Goal: Information Seeking & Learning: Learn about a topic

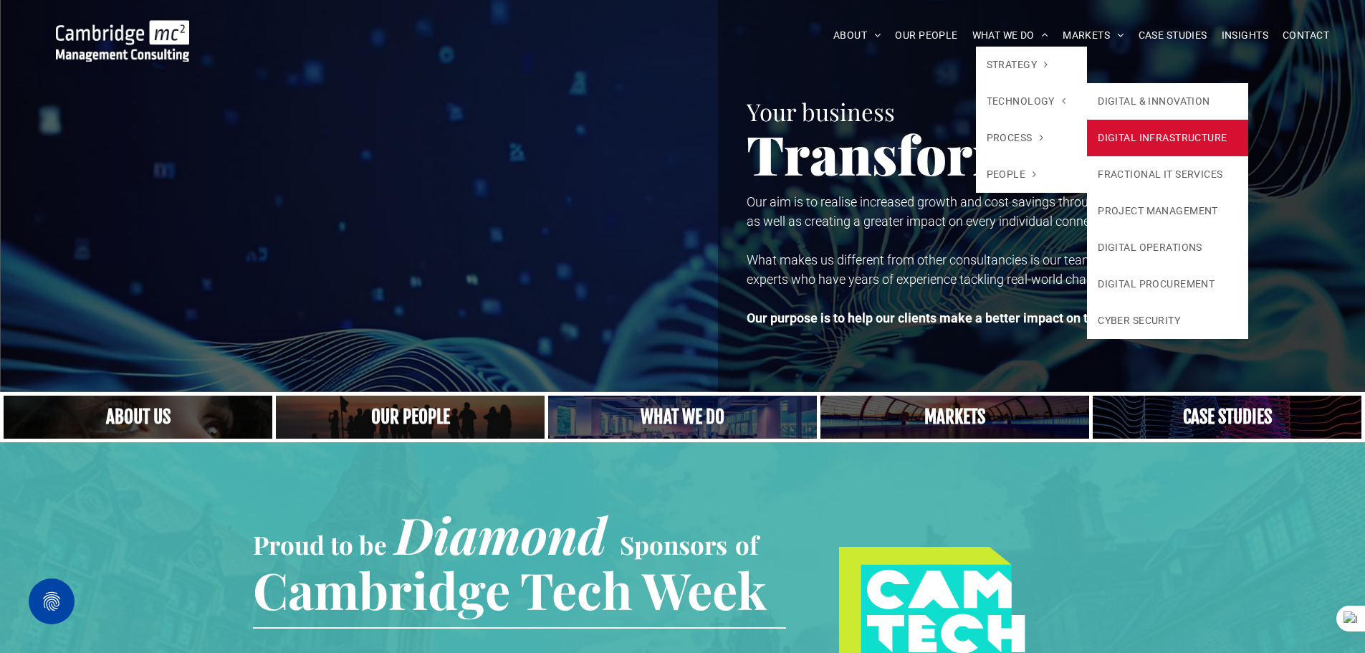
click at [1147, 138] on link "DIGITAL INFRASTRUCTURE" at bounding box center [1167, 138] width 161 height 37
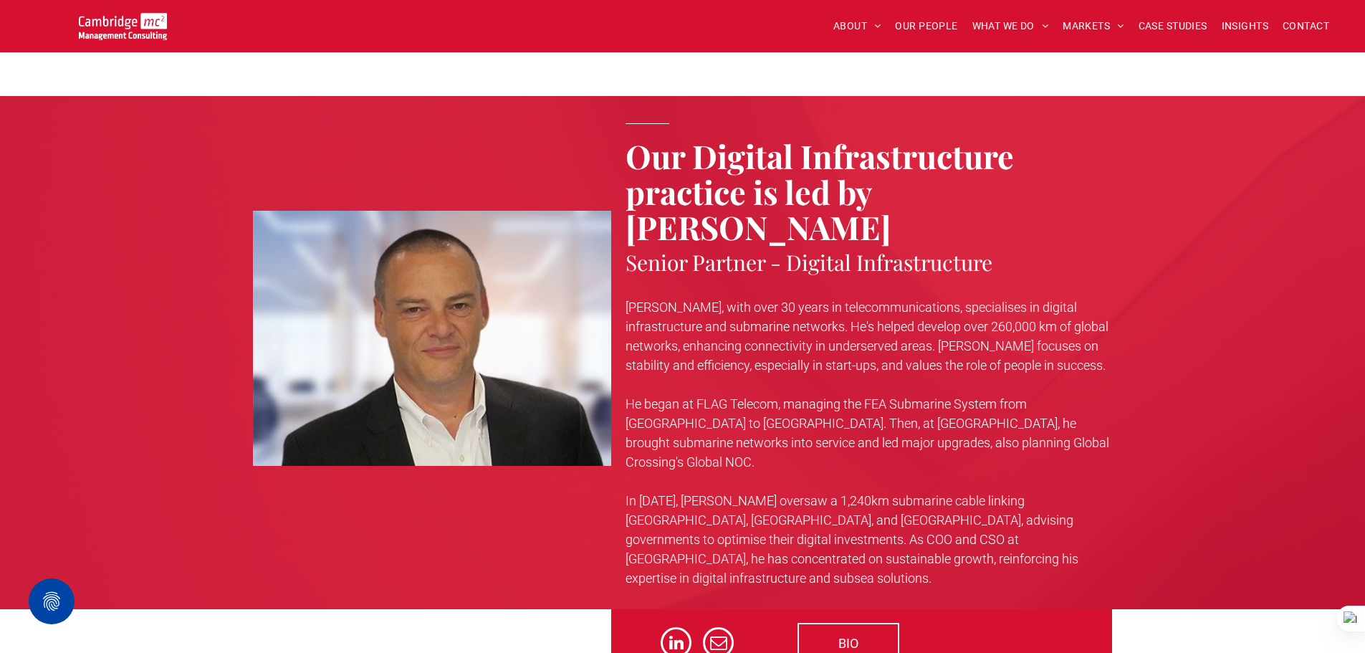
scroll to position [3726, 0]
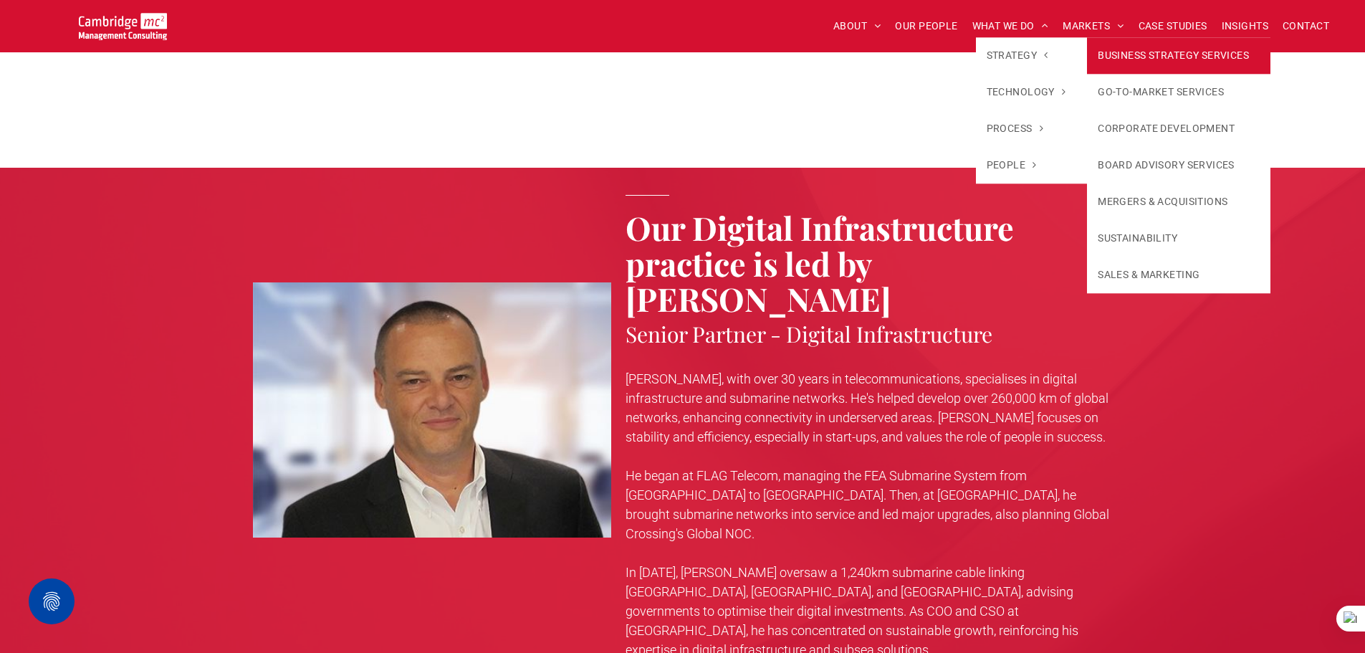
click at [1141, 55] on link "BUSINESS STRATEGY SERVICES" at bounding box center [1178, 55] width 183 height 37
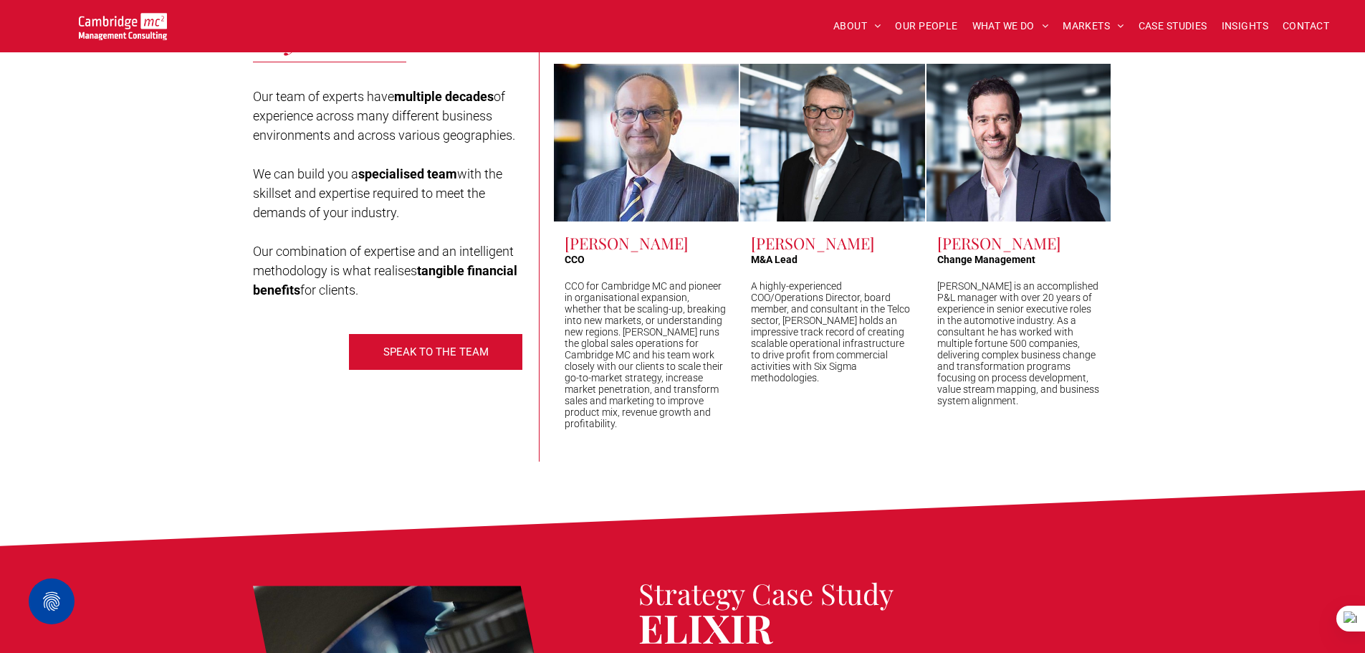
scroll to position [3224, 0]
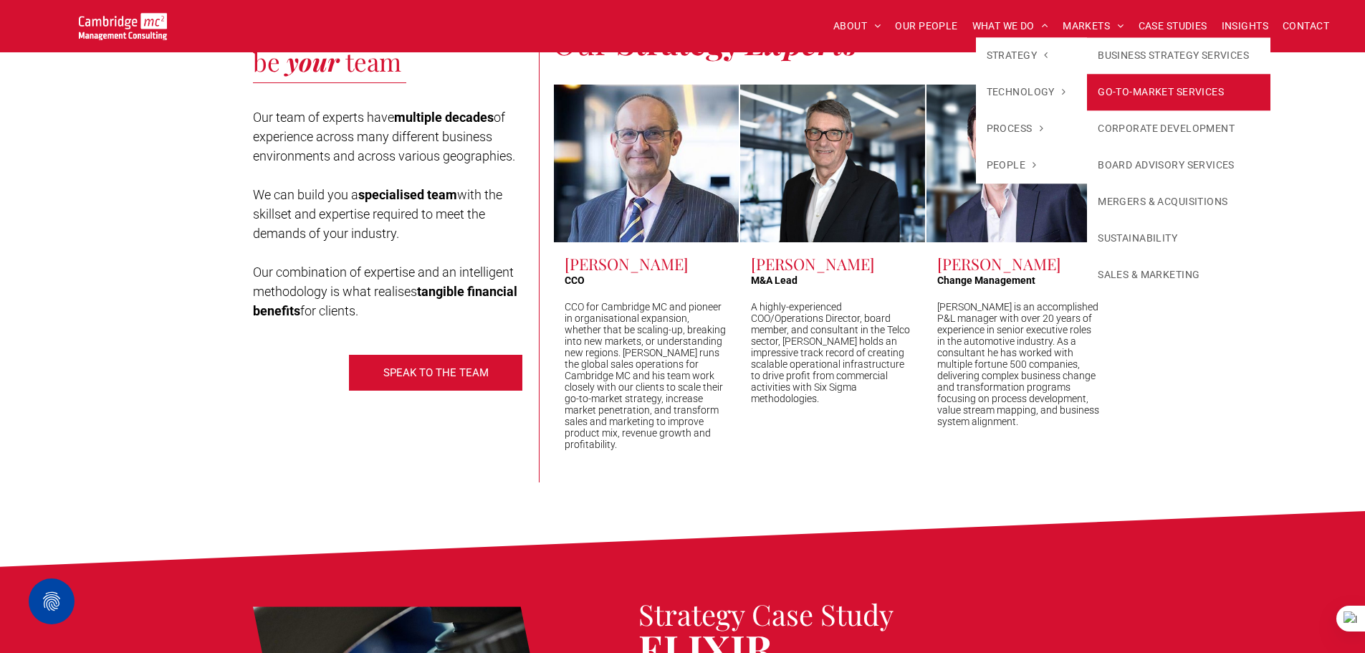
click at [1100, 92] on link "GO-TO-MARKET SERVICES" at bounding box center [1178, 92] width 183 height 37
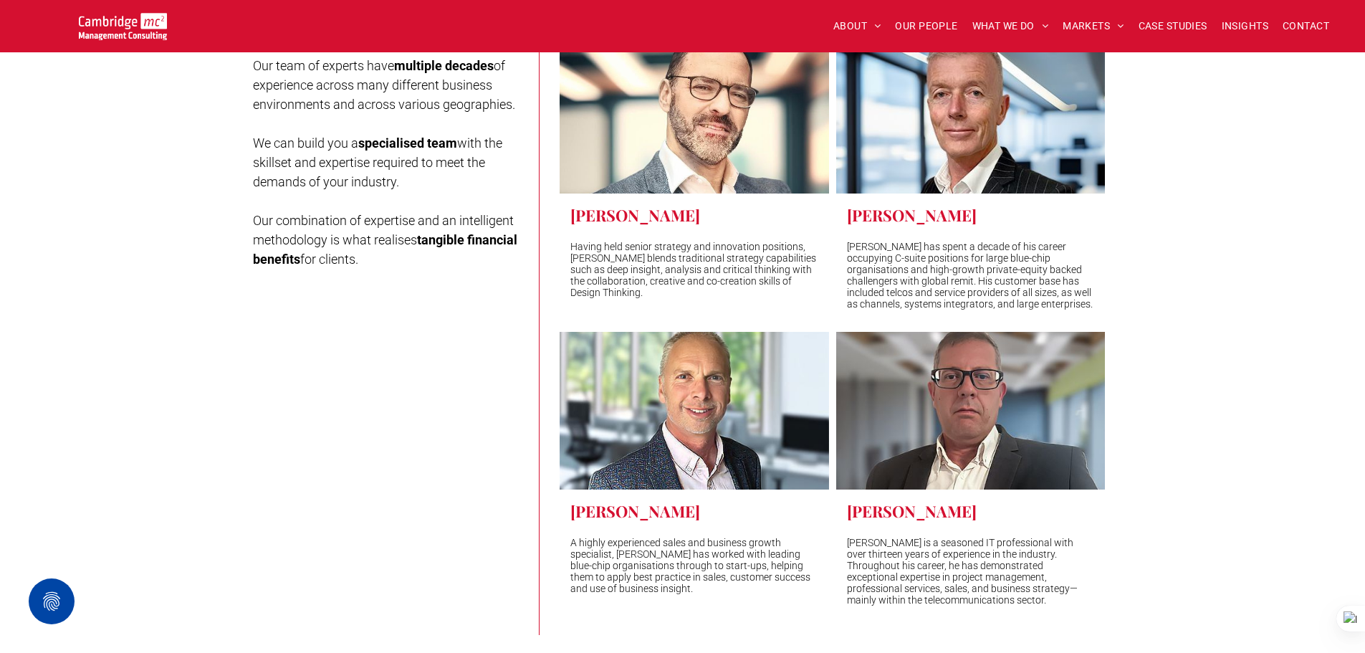
scroll to position [3439, 0]
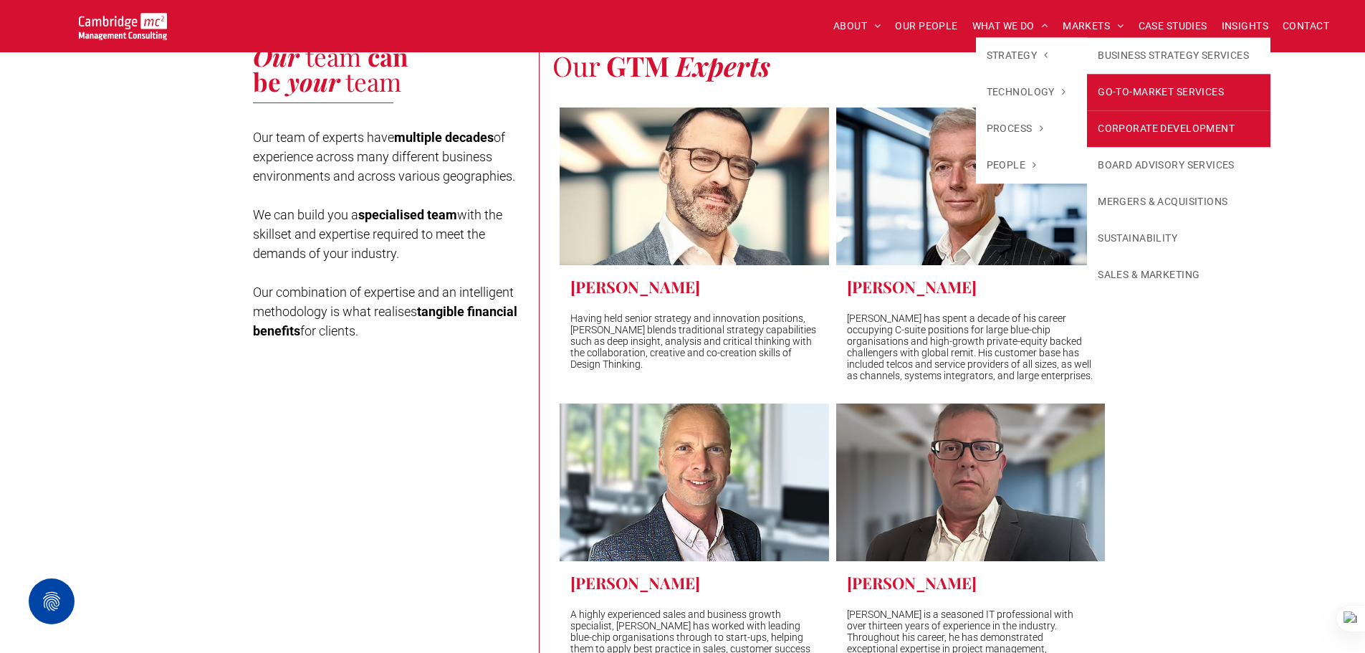
click at [1130, 125] on link "CORPORATE DEVELOPMENT" at bounding box center [1178, 128] width 183 height 37
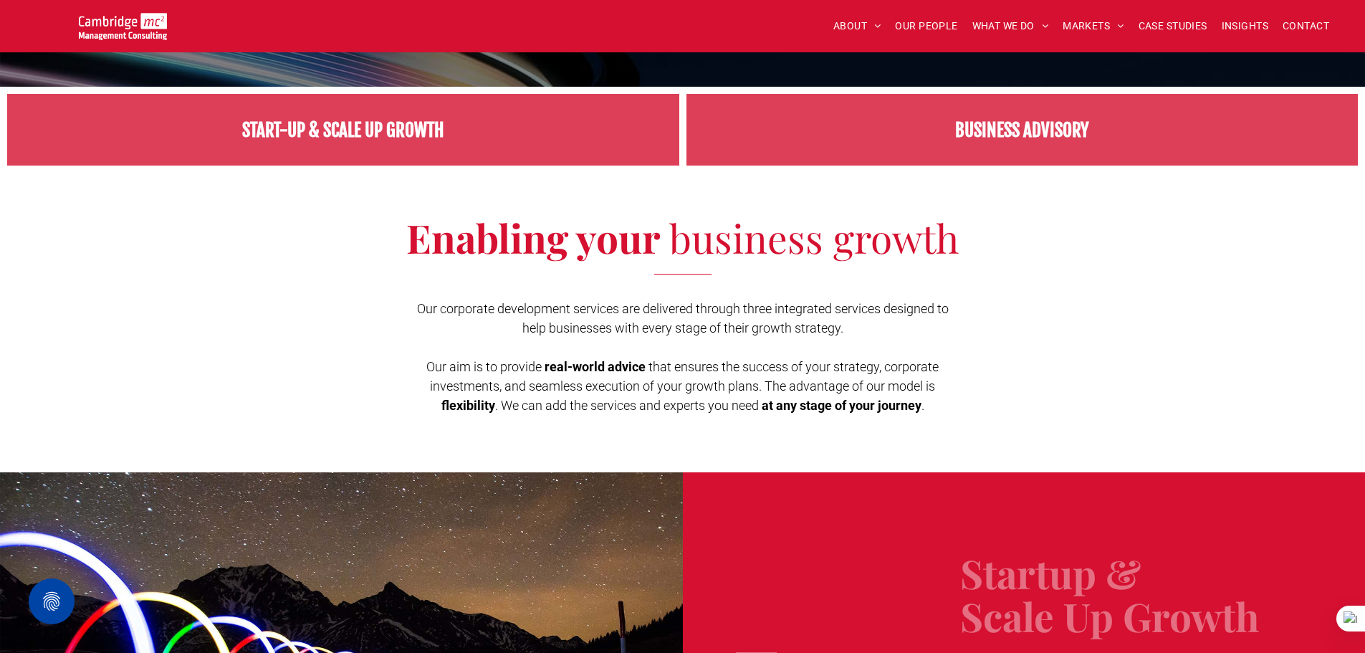
scroll to position [143, 0]
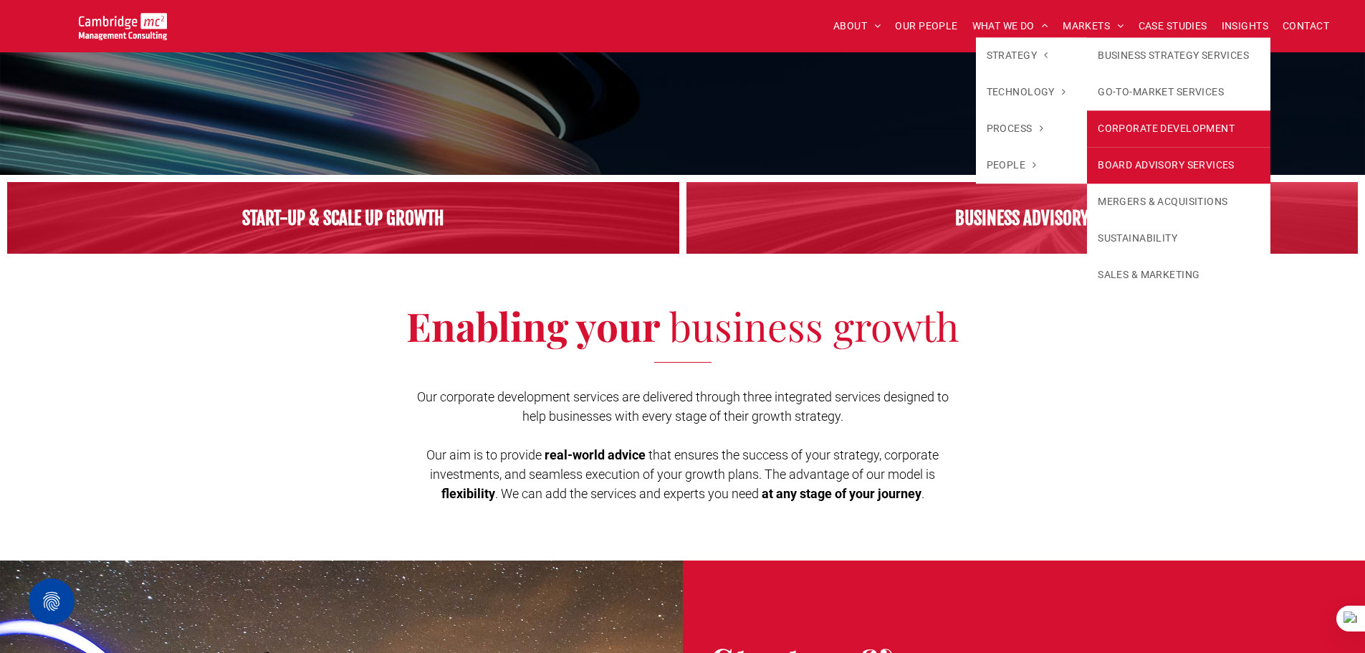
click at [1179, 167] on link "BOARD ADVISORY SERVICES" at bounding box center [1178, 165] width 183 height 37
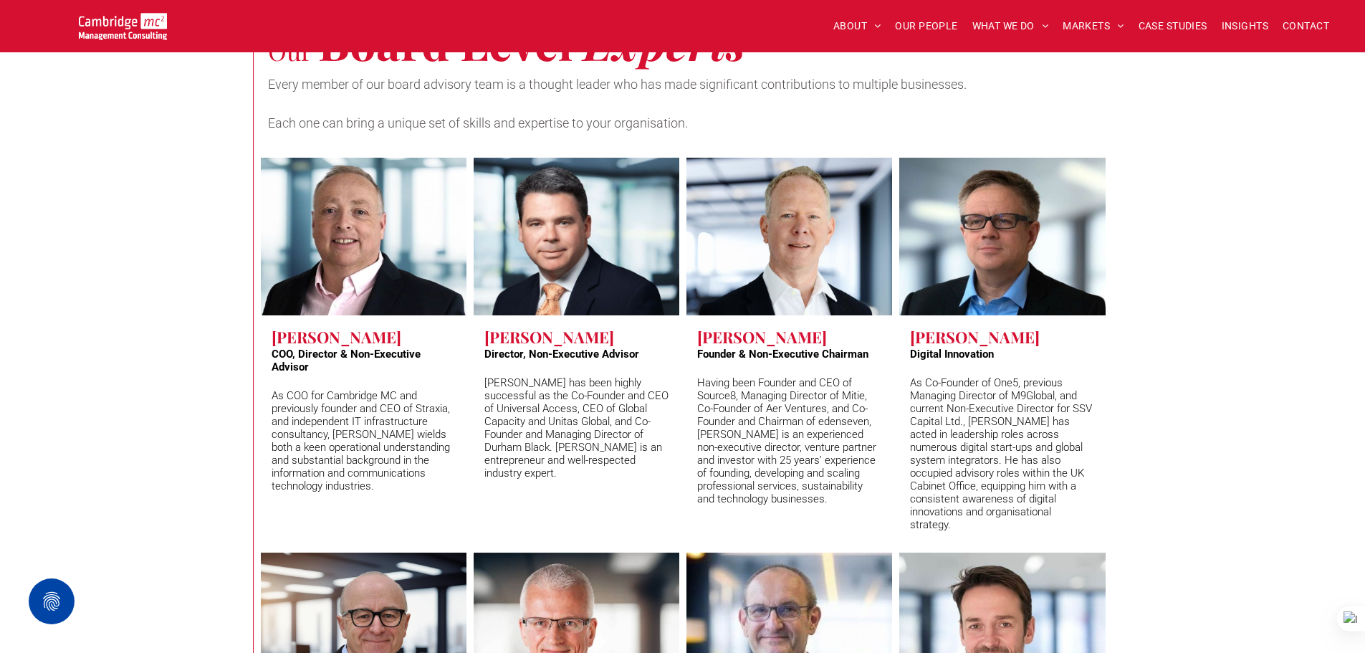
scroll to position [5159, 0]
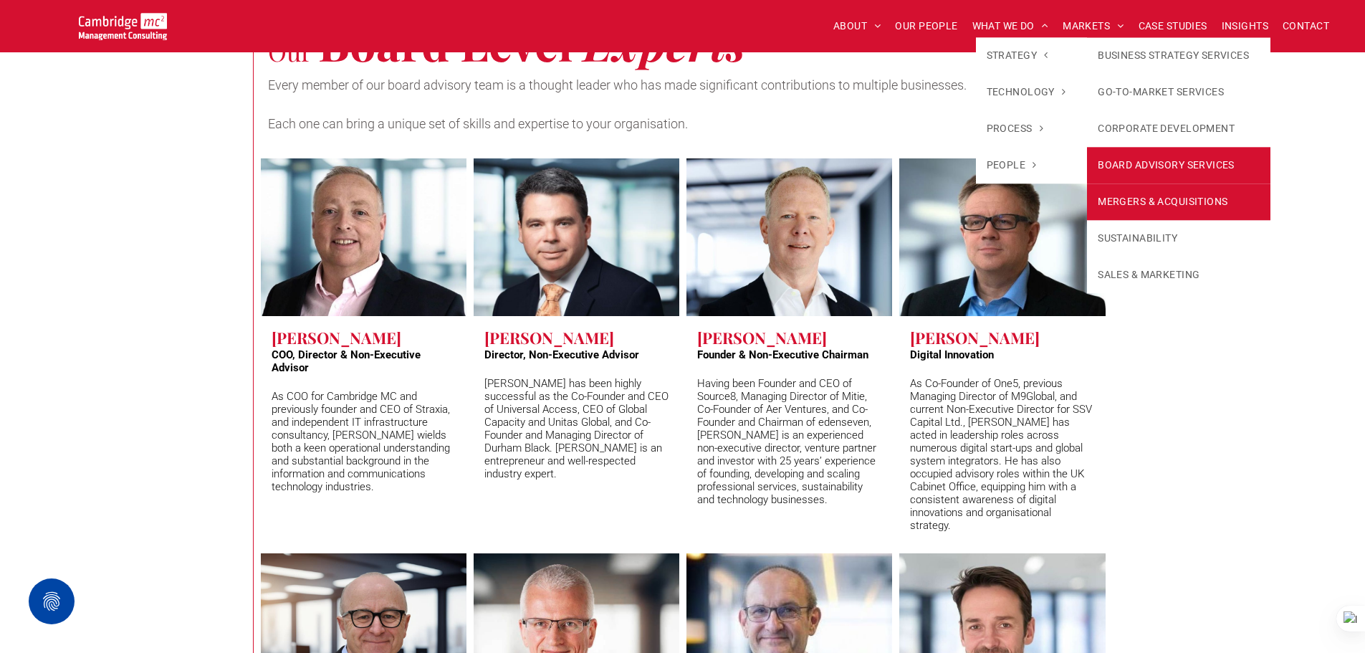
click at [1158, 183] on link "MERGERS & ACQUISITIONS" at bounding box center [1178, 201] width 183 height 37
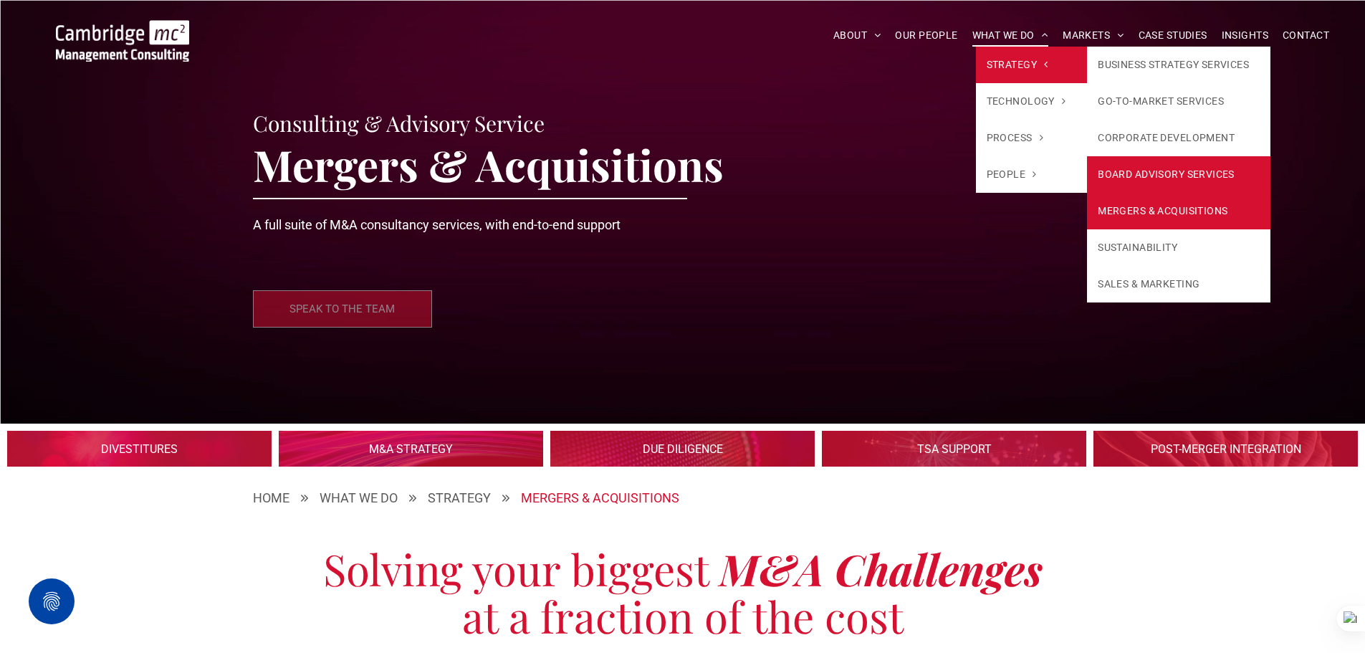
click at [1141, 168] on link "BOARD ADVISORY SERVICES" at bounding box center [1178, 174] width 183 height 37
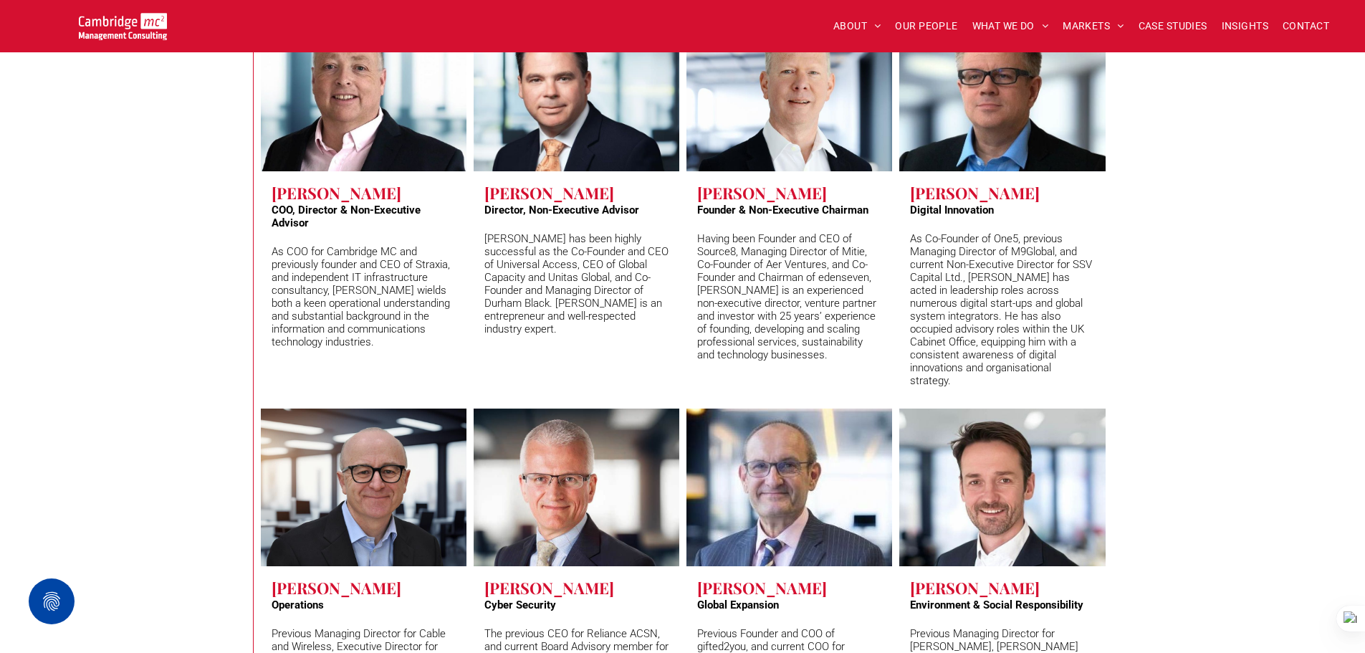
scroll to position [5230, 0]
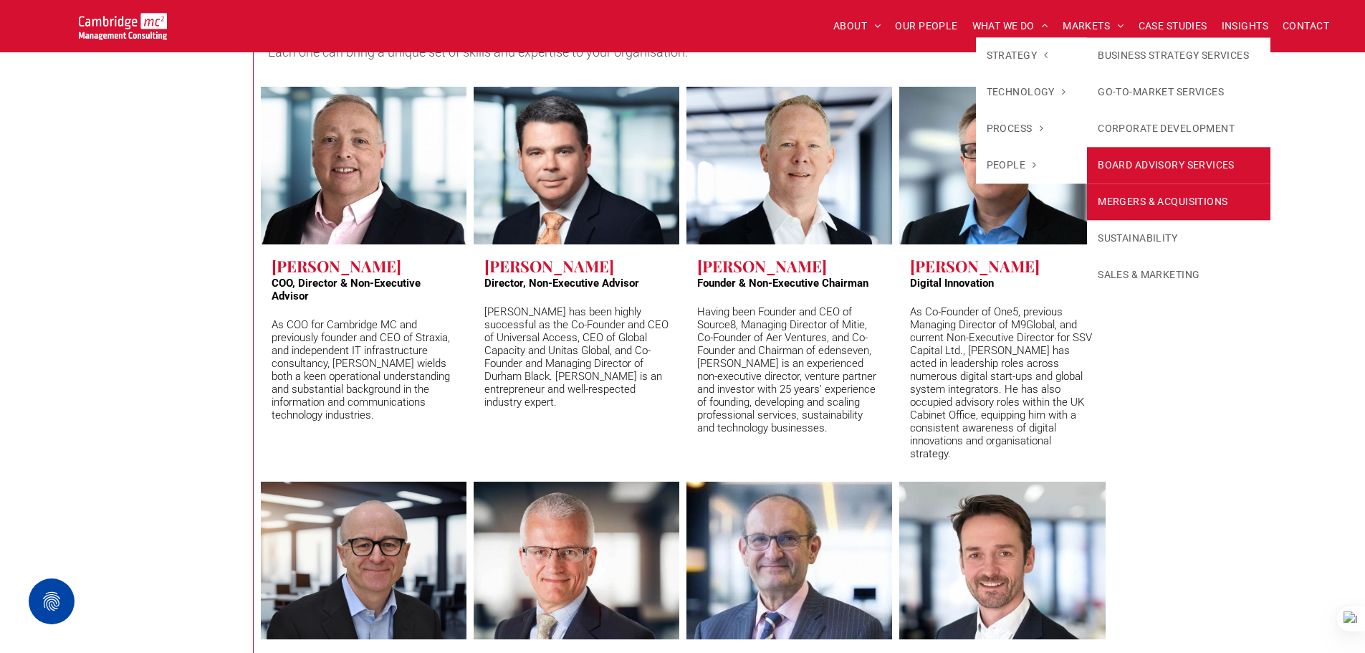
click at [1162, 186] on link "MERGERS & ACQUISITIONS" at bounding box center [1178, 201] width 183 height 37
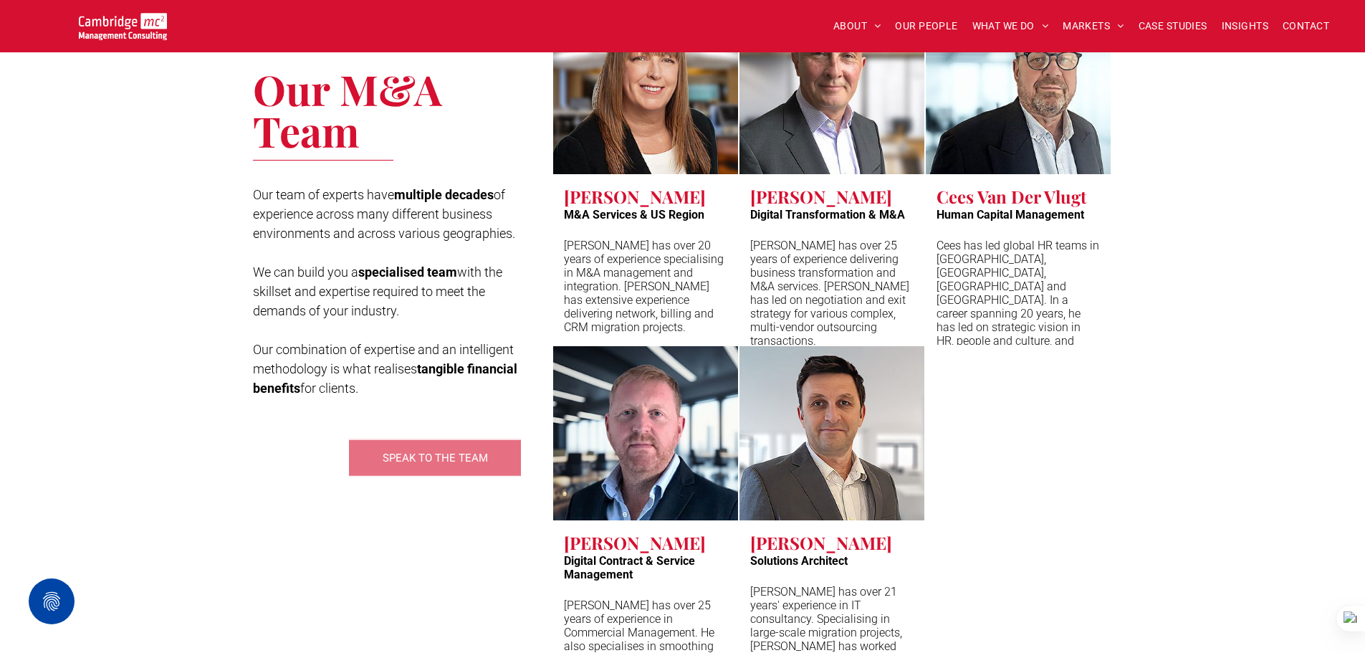
scroll to position [3582, 0]
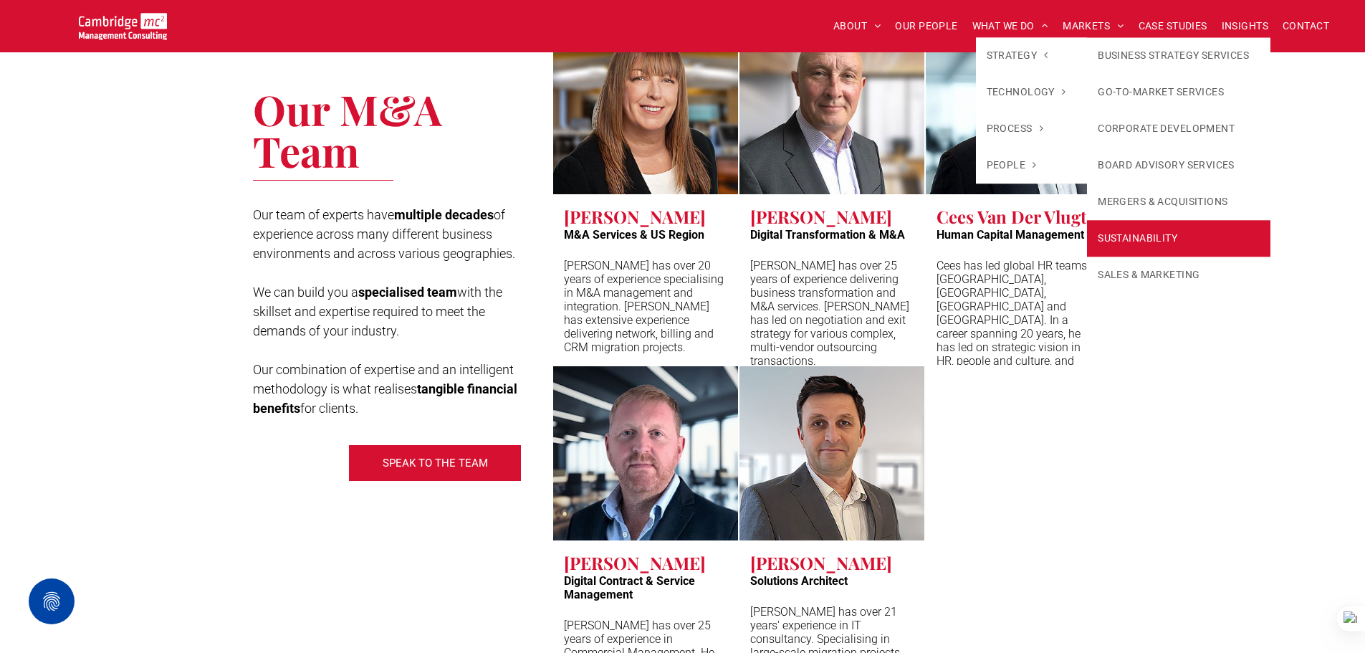
click at [1142, 231] on link "SUSTAINABILITY" at bounding box center [1178, 238] width 183 height 37
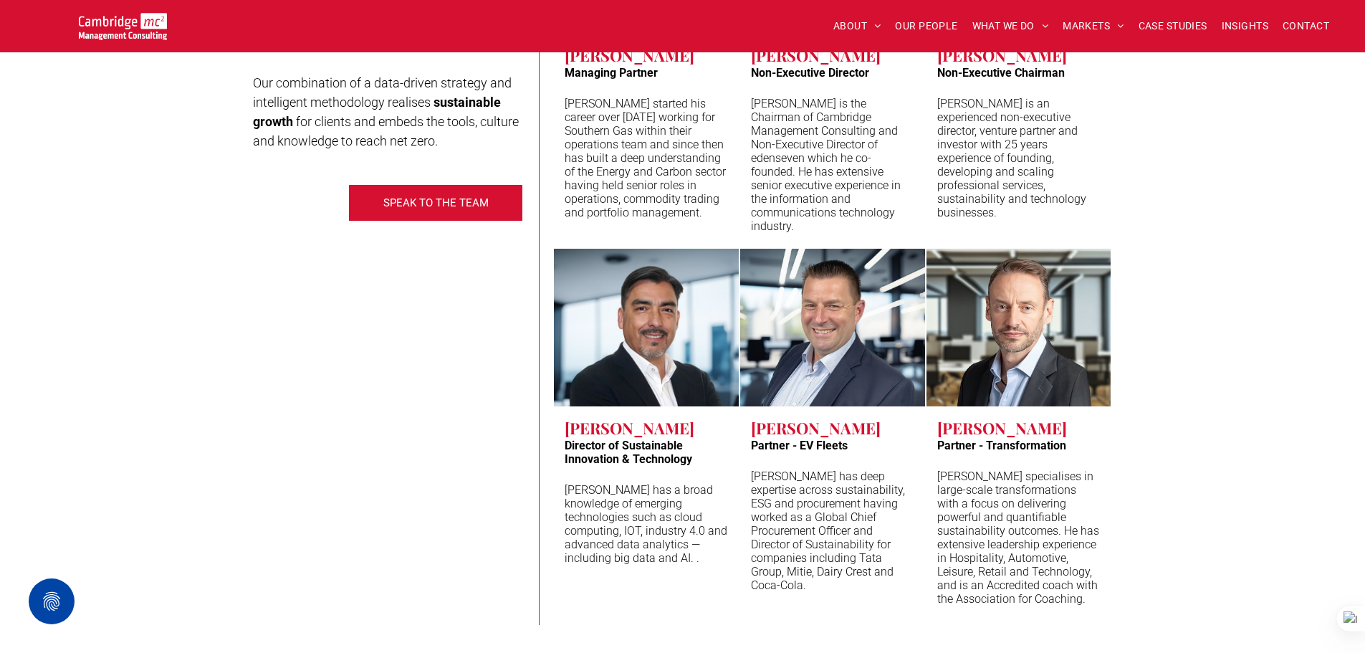
scroll to position [4084, 0]
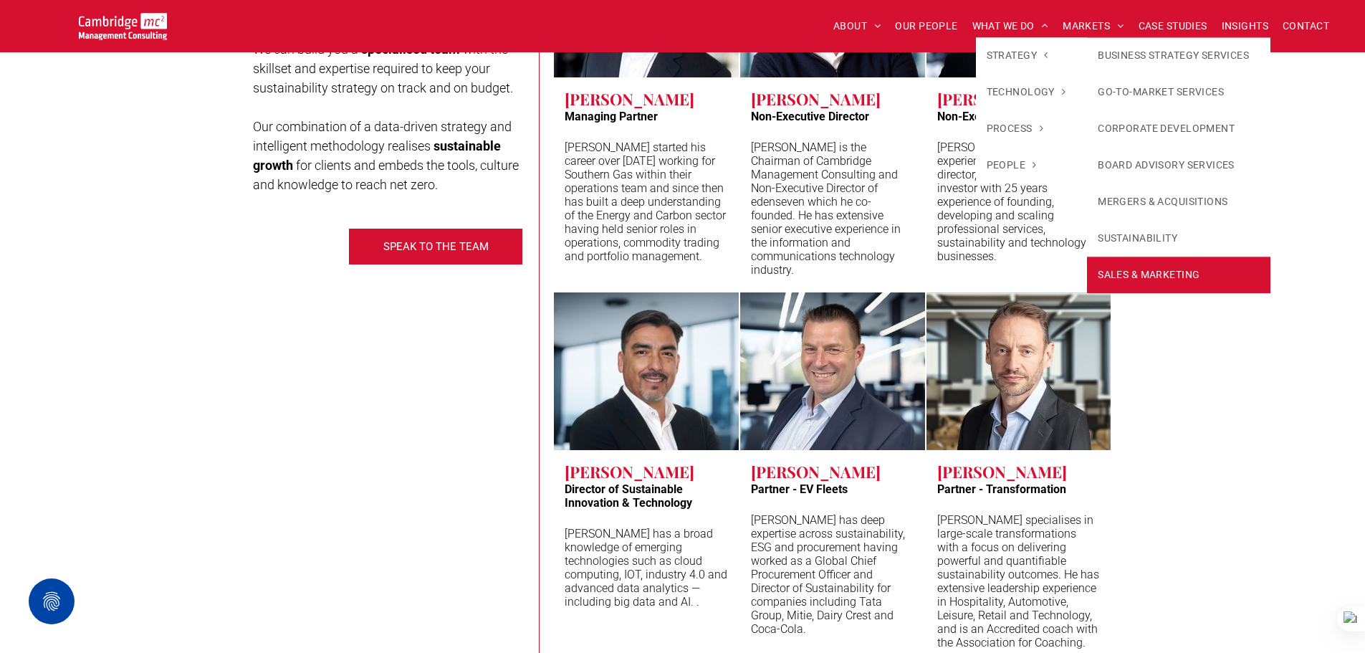
click at [1137, 262] on link "SALES & MARKETING" at bounding box center [1178, 274] width 183 height 37
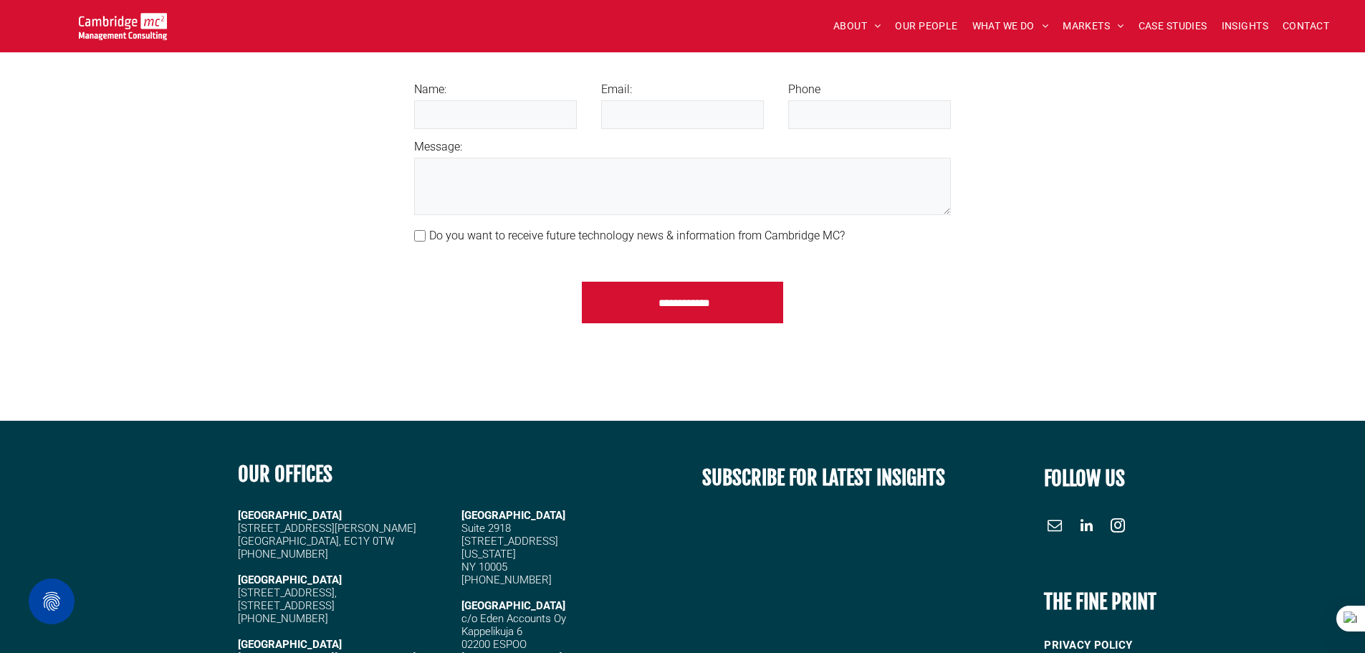
scroll to position [2651, 0]
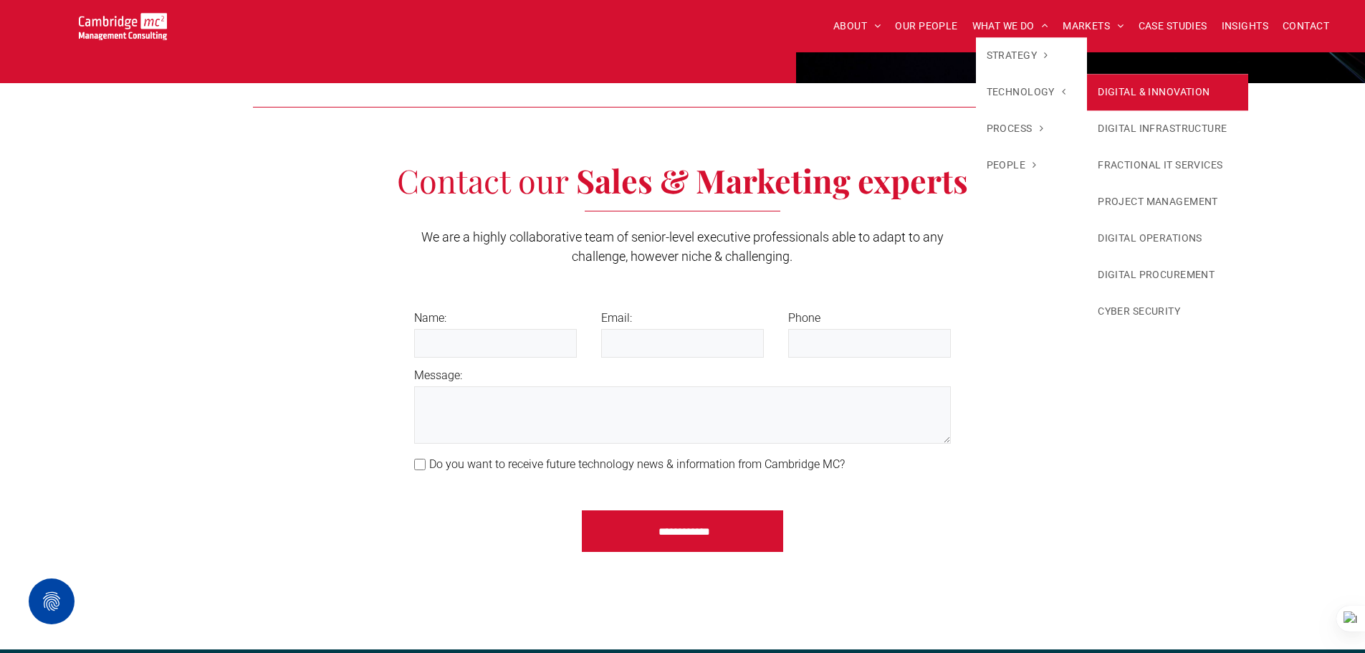
click at [1143, 89] on link "DIGITAL & INNOVATION" at bounding box center [1167, 92] width 161 height 37
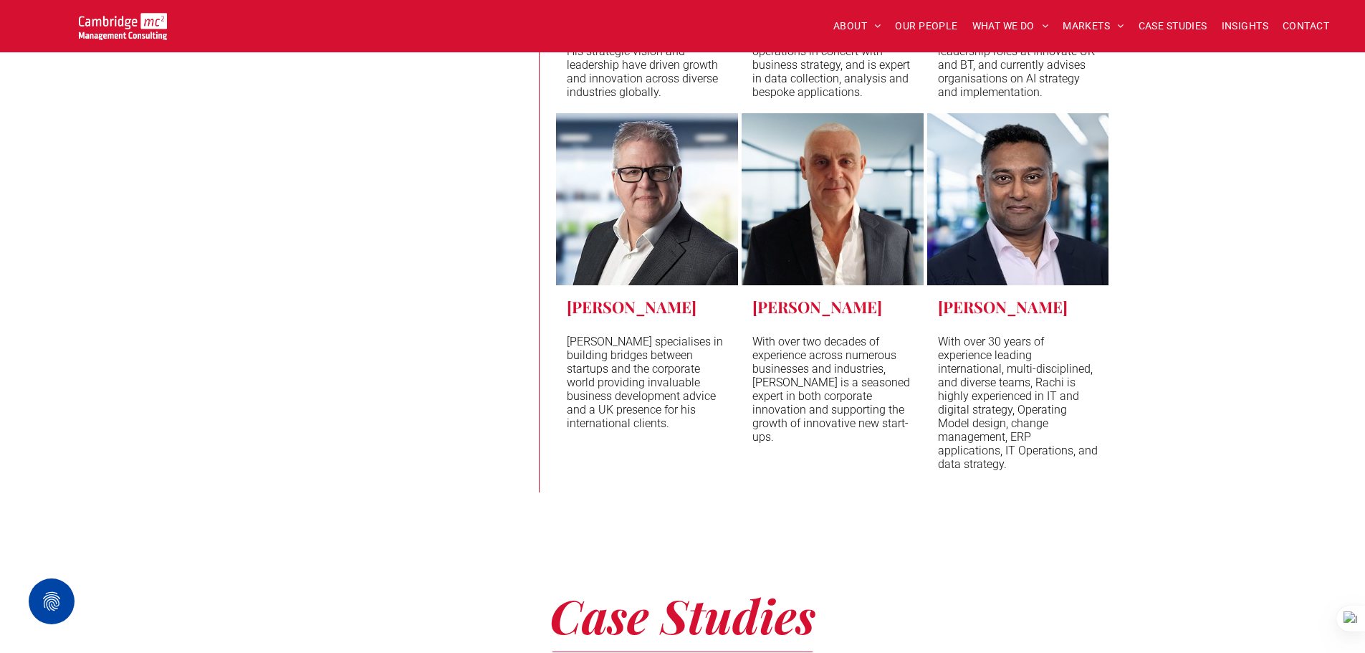
scroll to position [5875, 0]
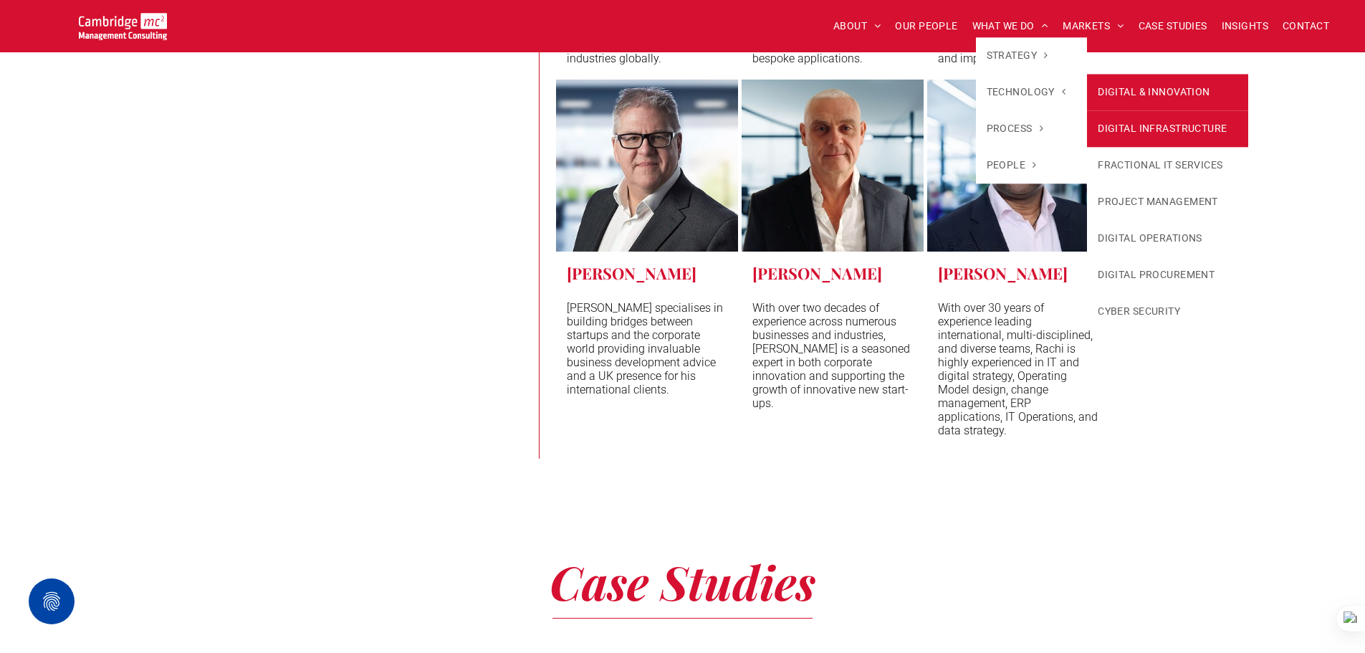
click at [1169, 115] on link "DIGITAL INFRASTRUCTURE" at bounding box center [1167, 128] width 161 height 37
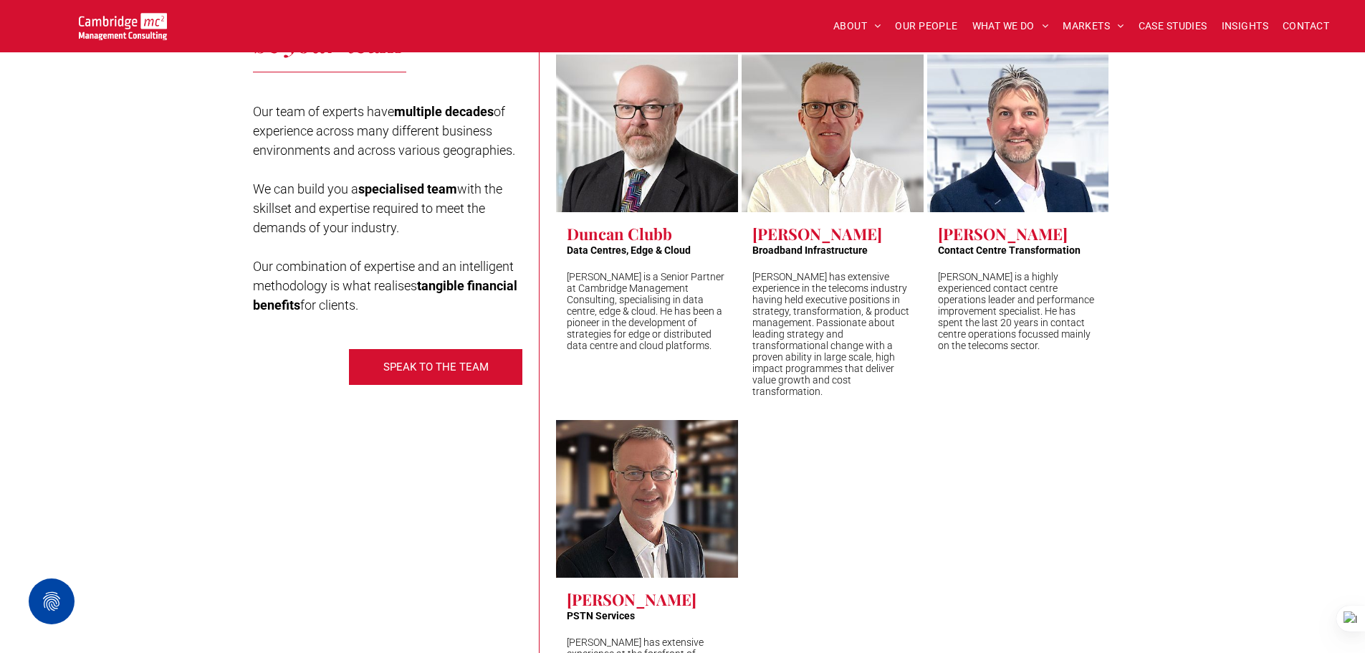
scroll to position [4585, 0]
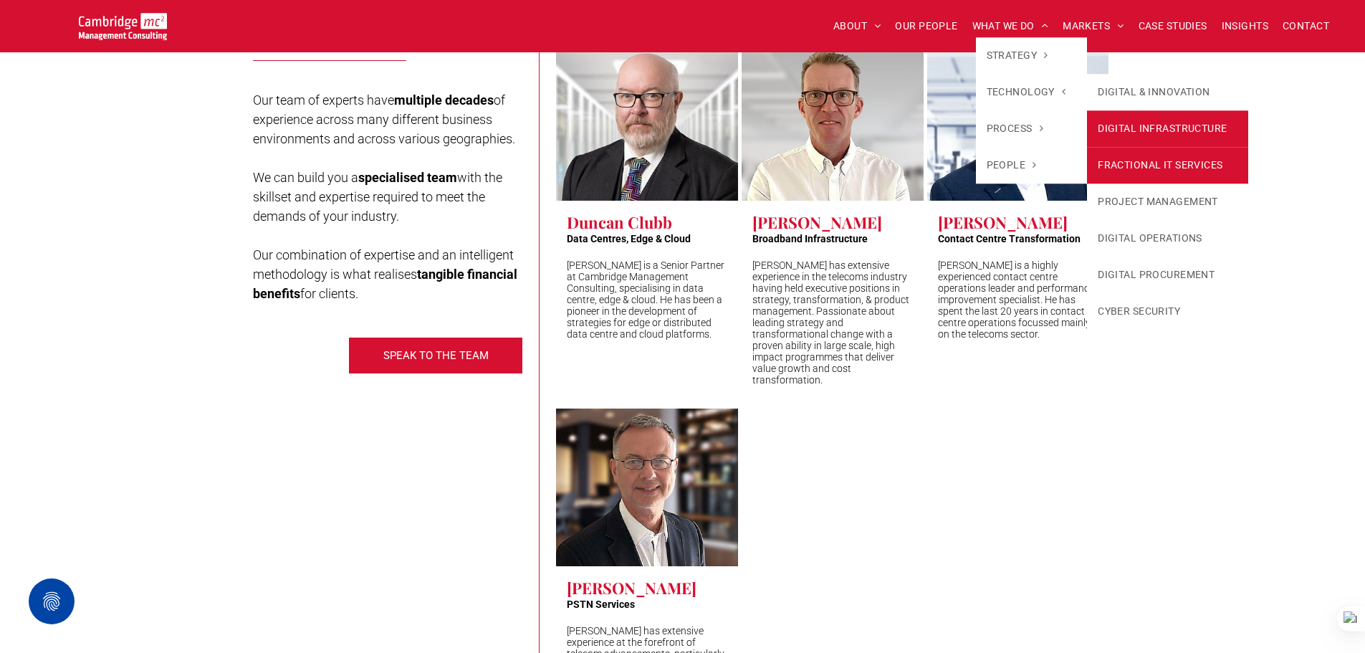
click at [1141, 158] on link "FRACTIONAL IT SERVICES" at bounding box center [1167, 165] width 161 height 37
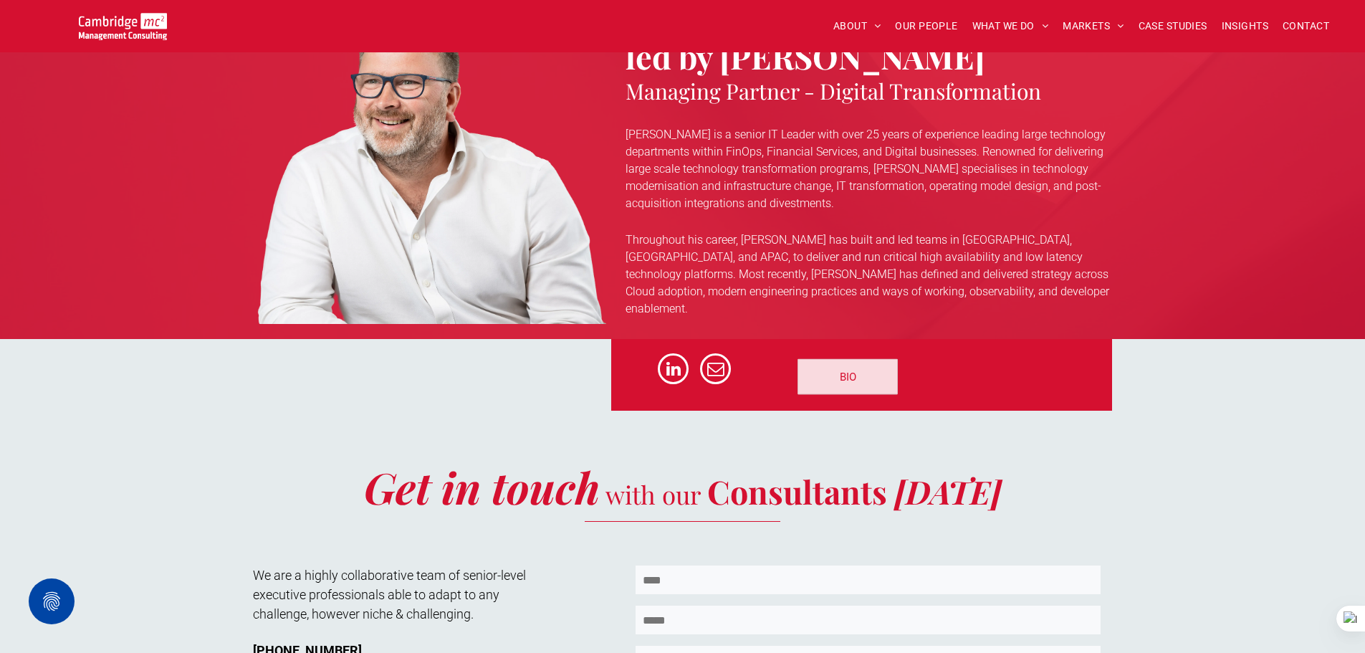
scroll to position [4514, 0]
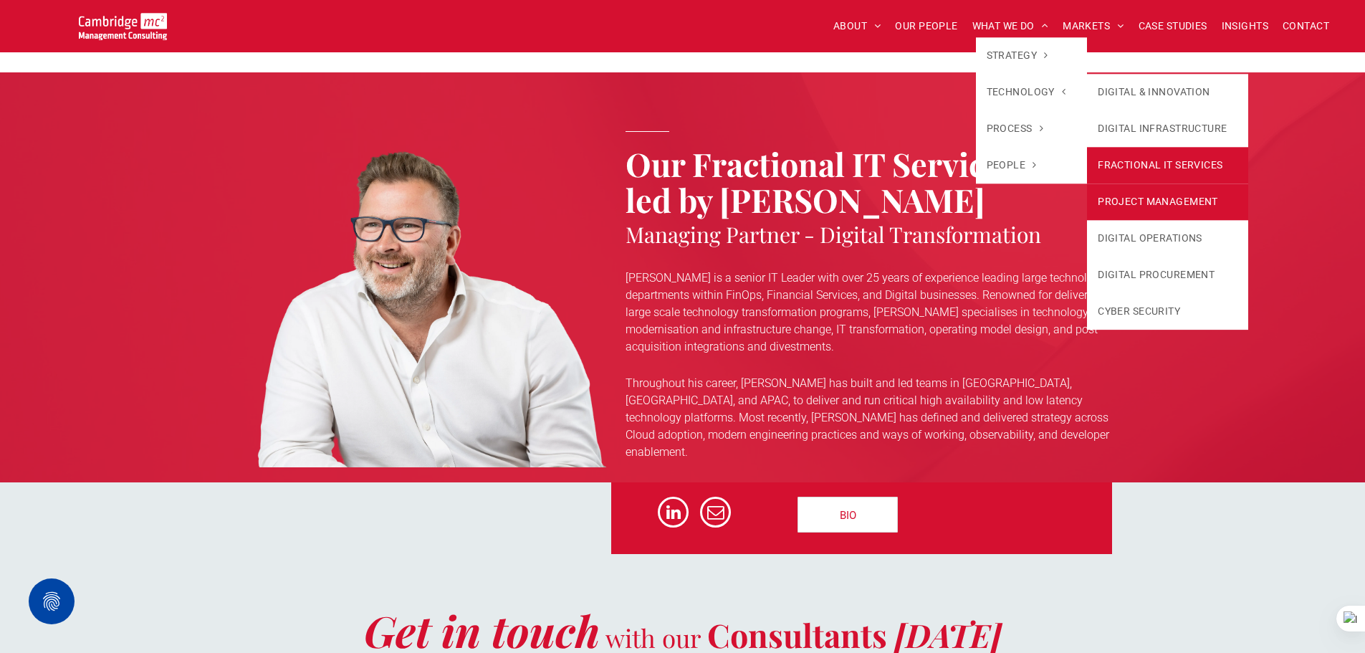
click at [1142, 190] on link "PROJECT MANAGEMENT" at bounding box center [1167, 201] width 161 height 37
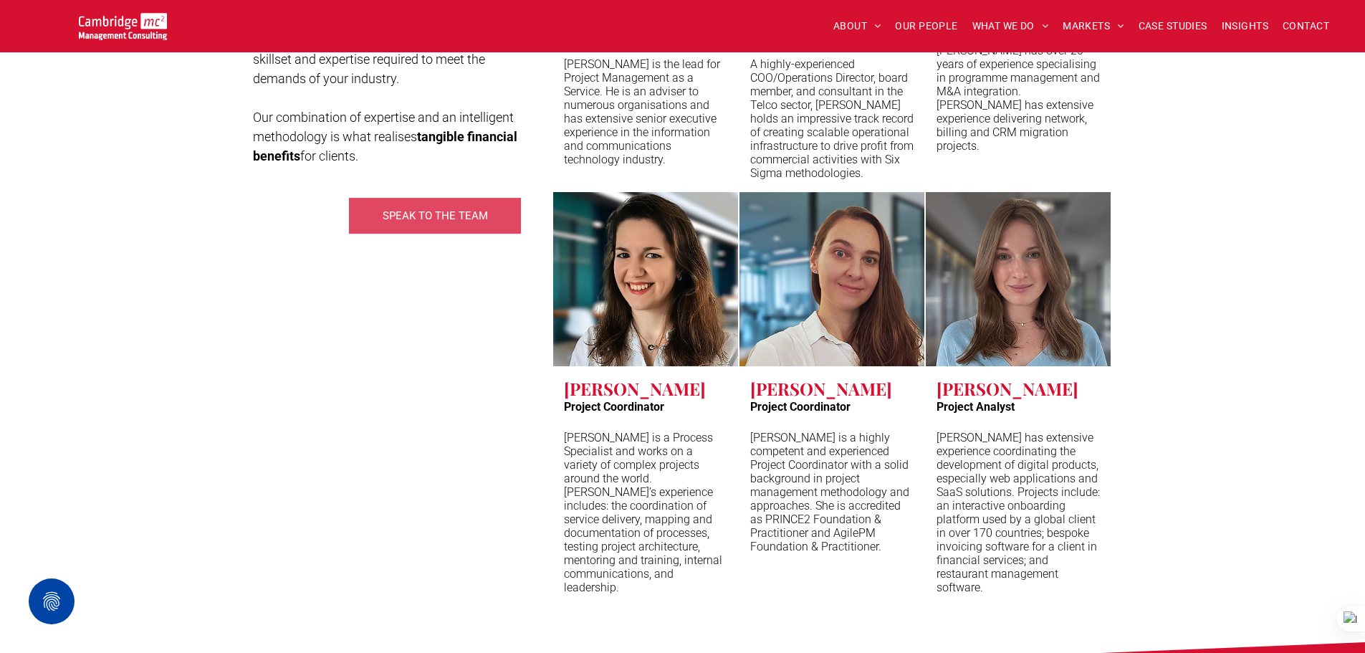
scroll to position [3654, 0]
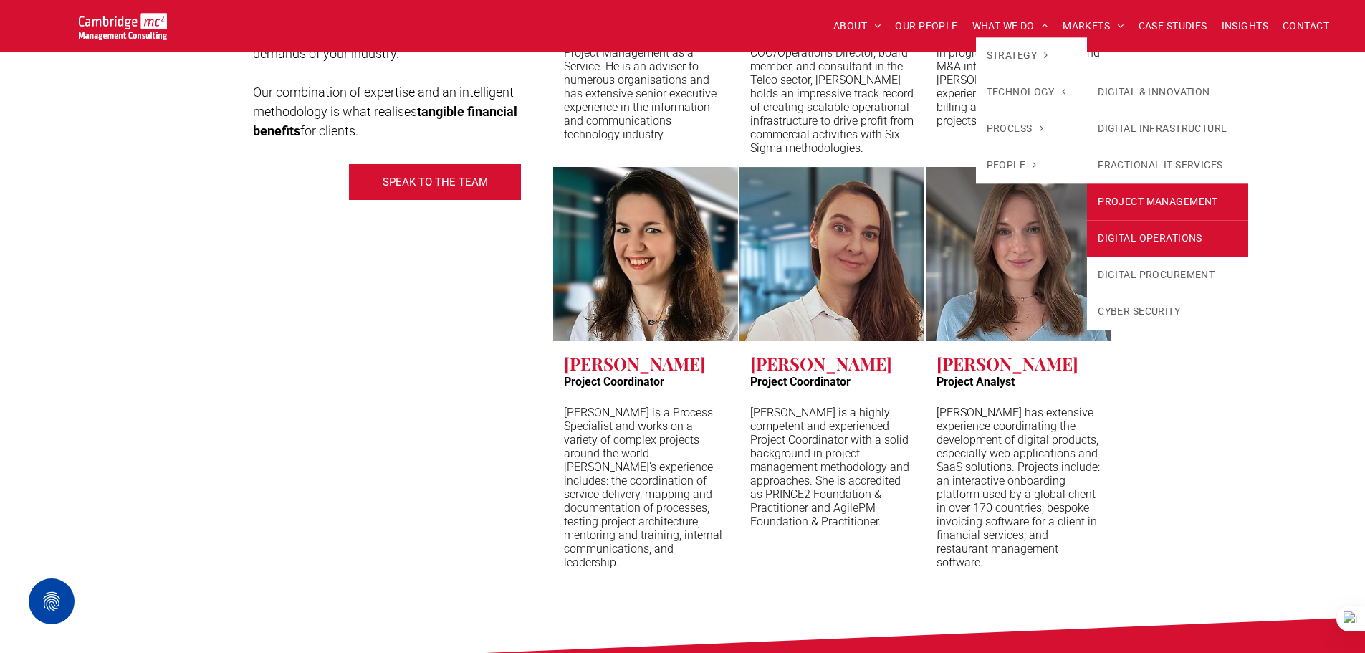
click at [1192, 231] on link "DIGITAL OPERATIONS" at bounding box center [1167, 238] width 161 height 37
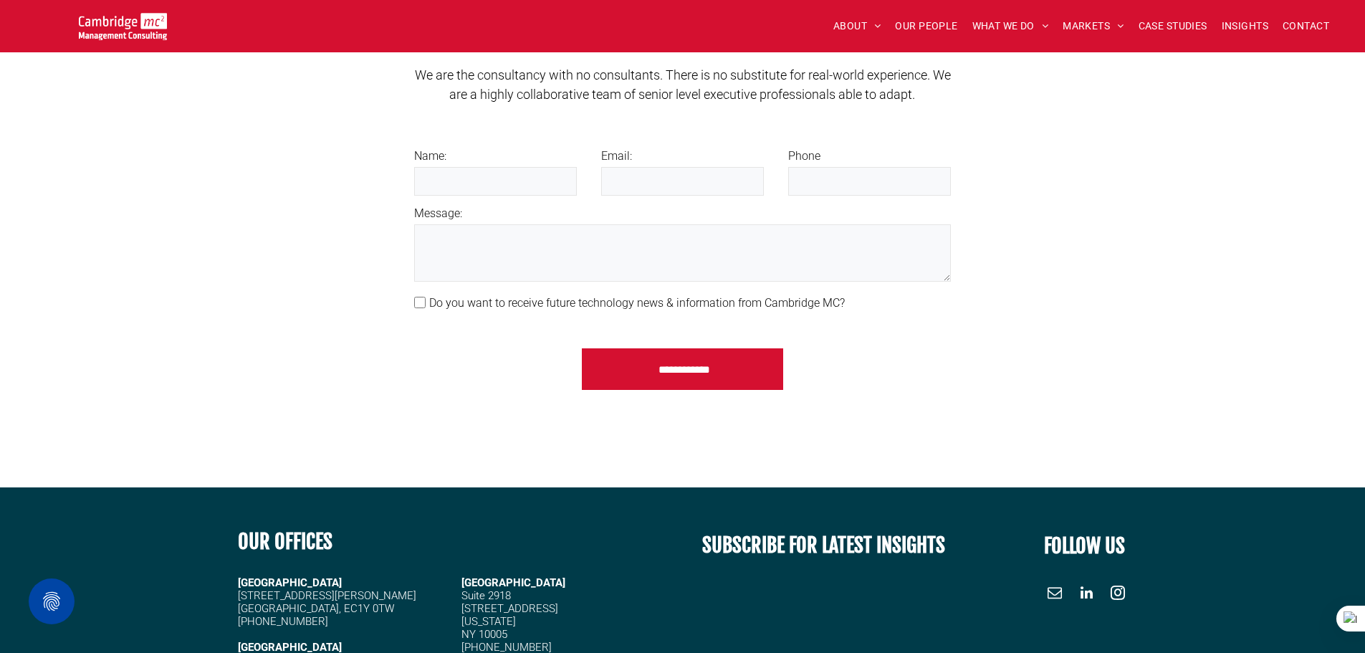
scroll to position [2293, 0]
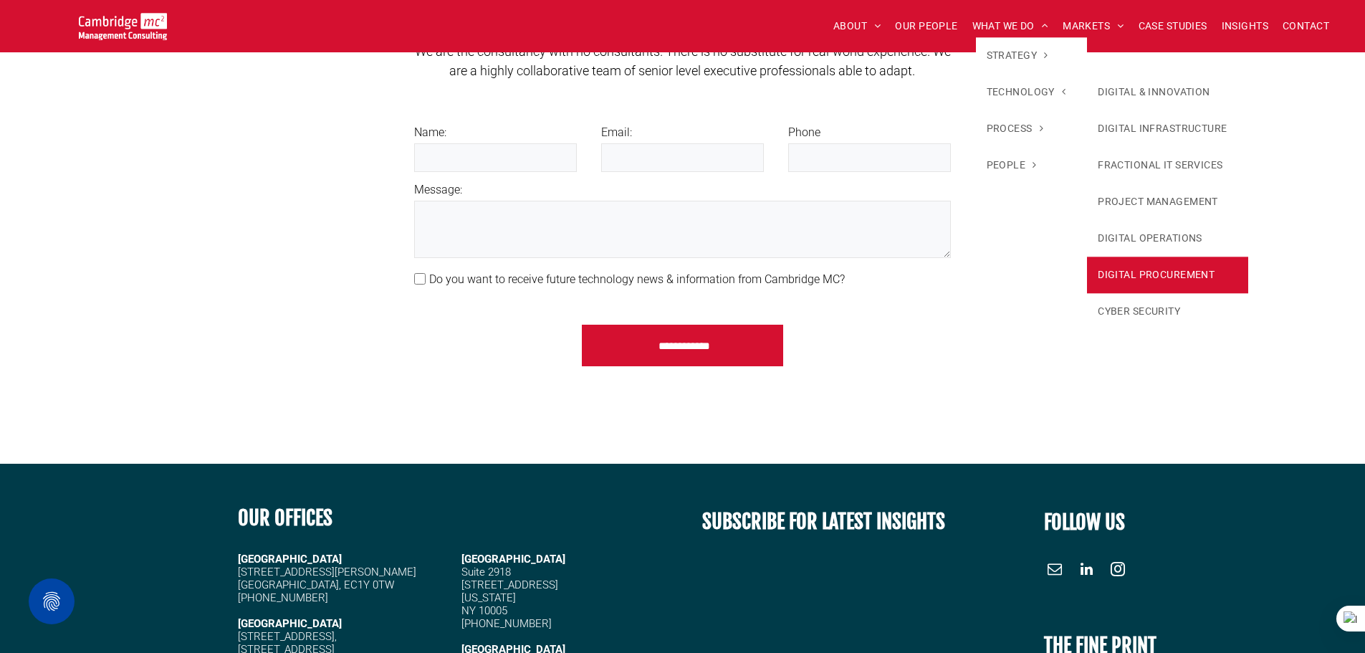
click at [1159, 274] on link "DIGITAL PROCUREMENT" at bounding box center [1167, 274] width 161 height 37
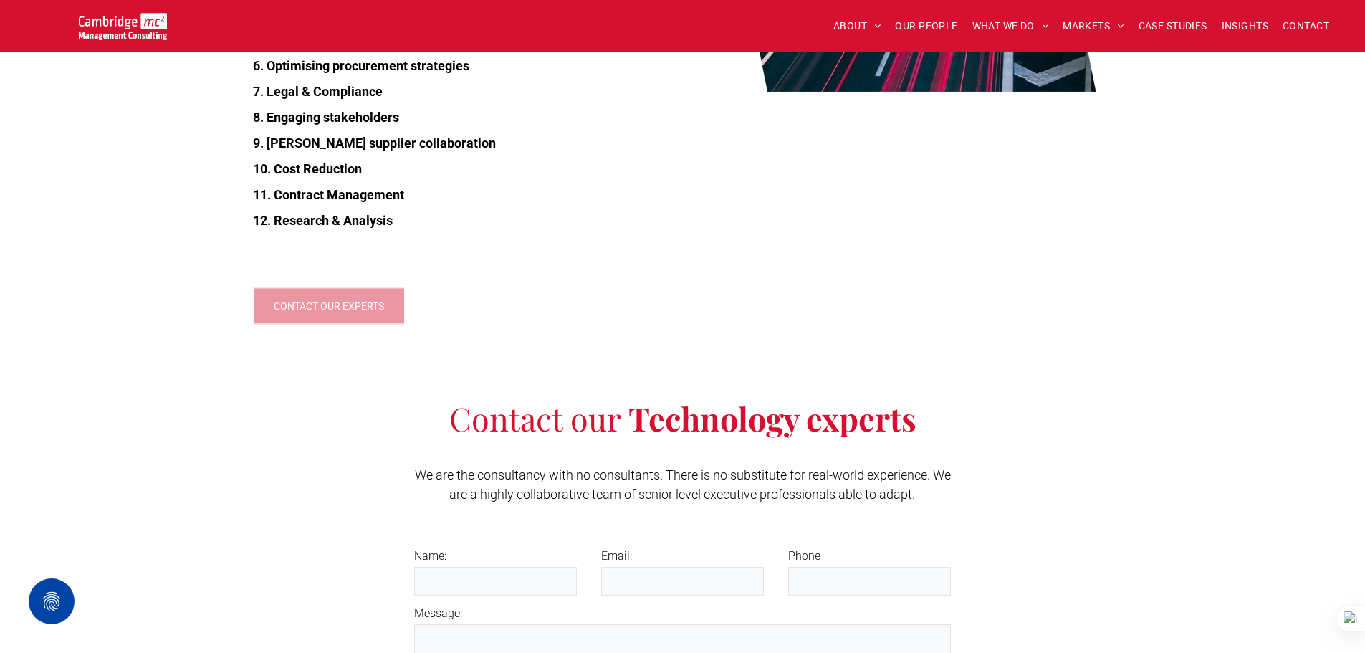
scroll to position [1720, 0]
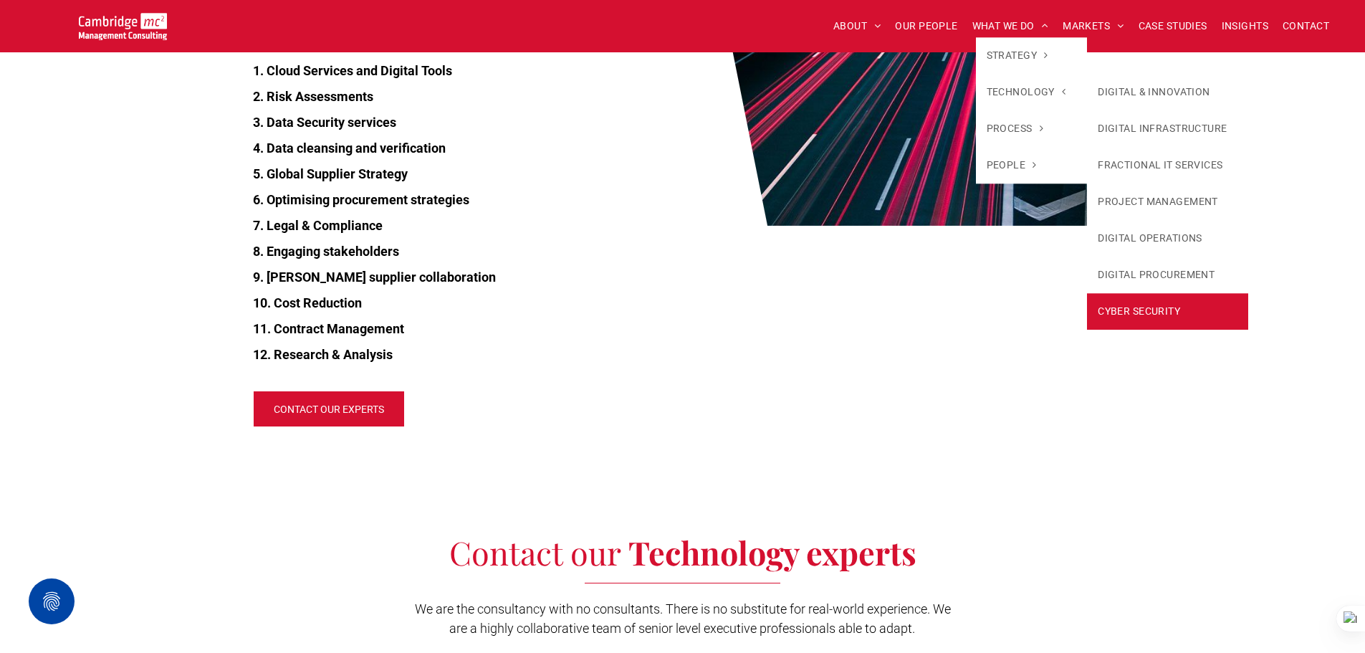
click at [1107, 299] on link "CYBER SECURITY" at bounding box center [1167, 311] width 161 height 37
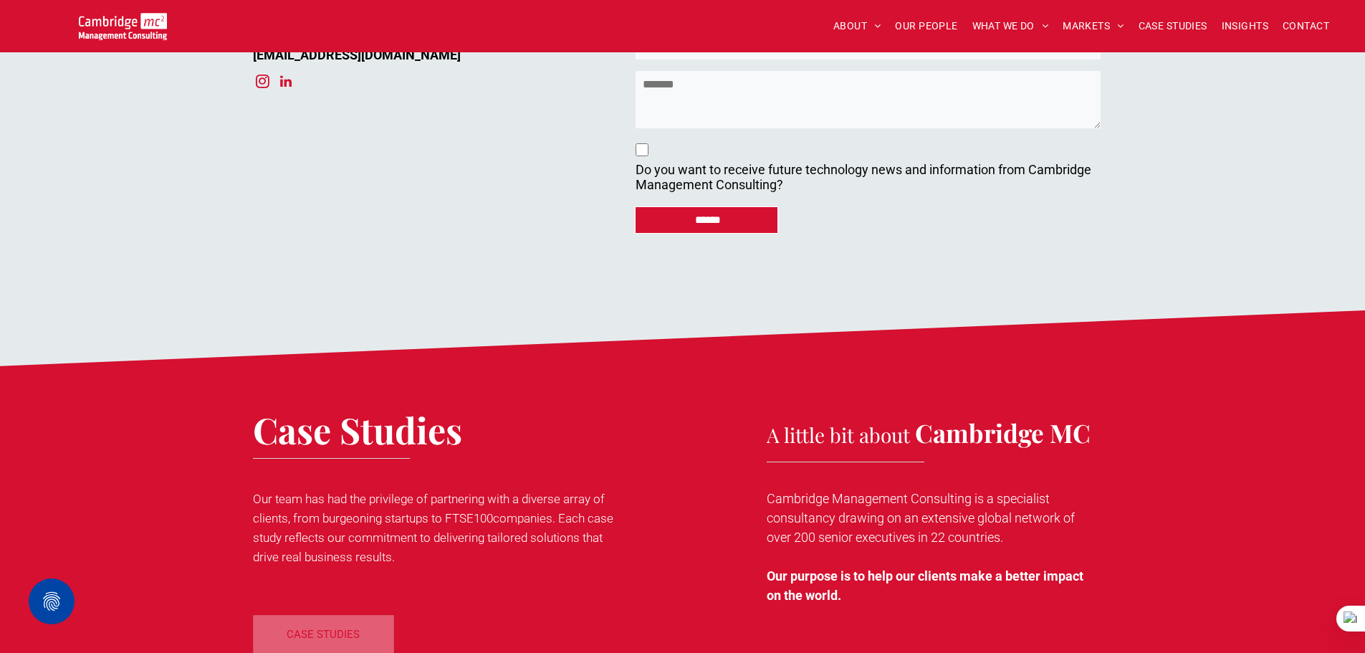
scroll to position [7809, 0]
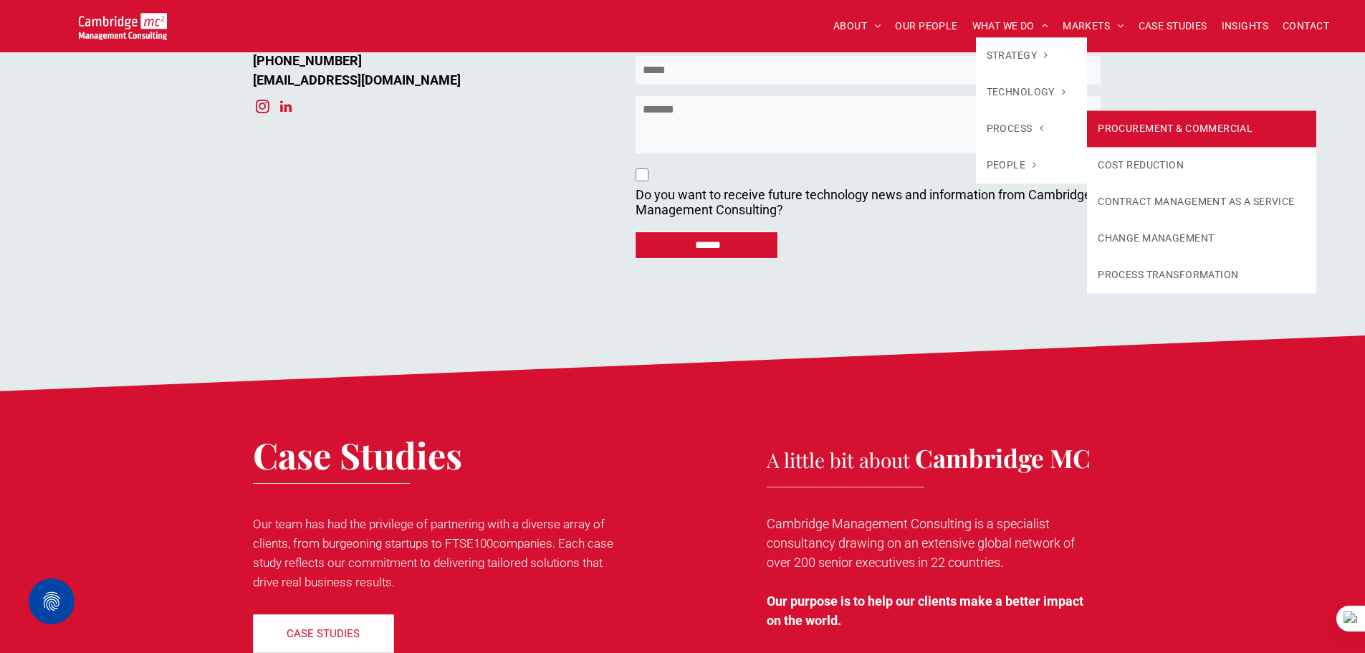
click at [1148, 133] on link "PROCUREMENT & COMMERCIAL" at bounding box center [1201, 128] width 229 height 37
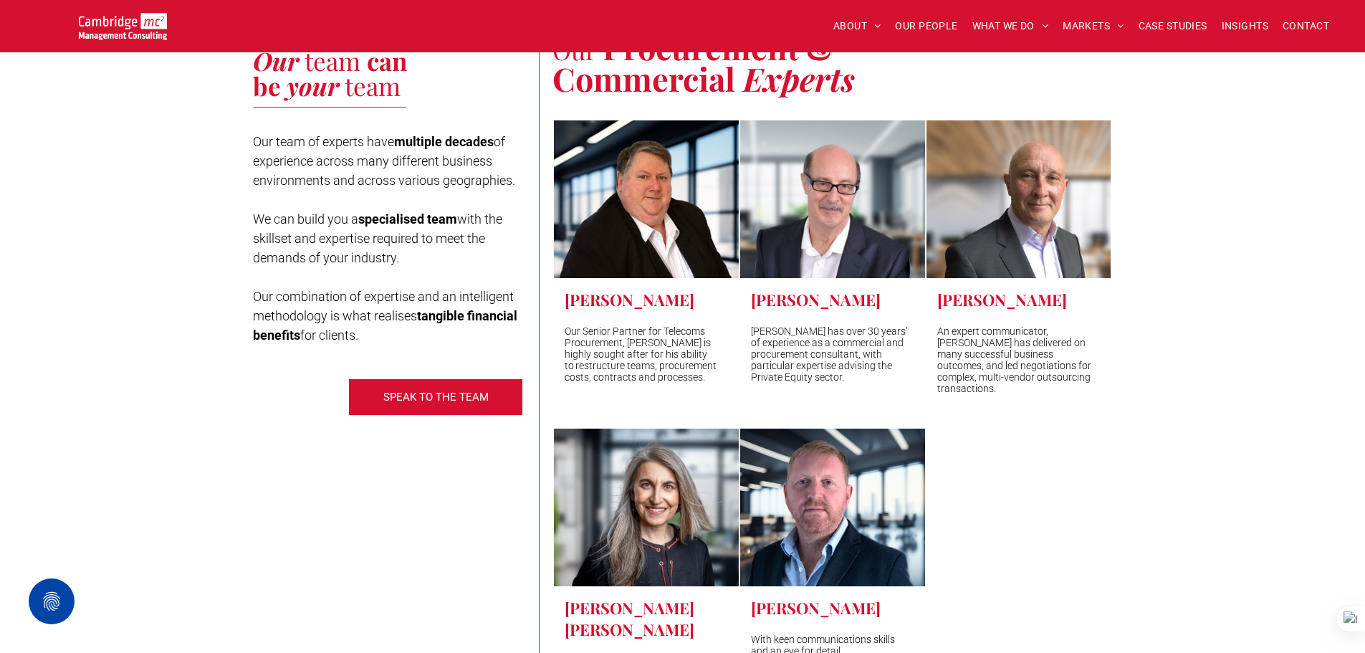
scroll to position [3296, 0]
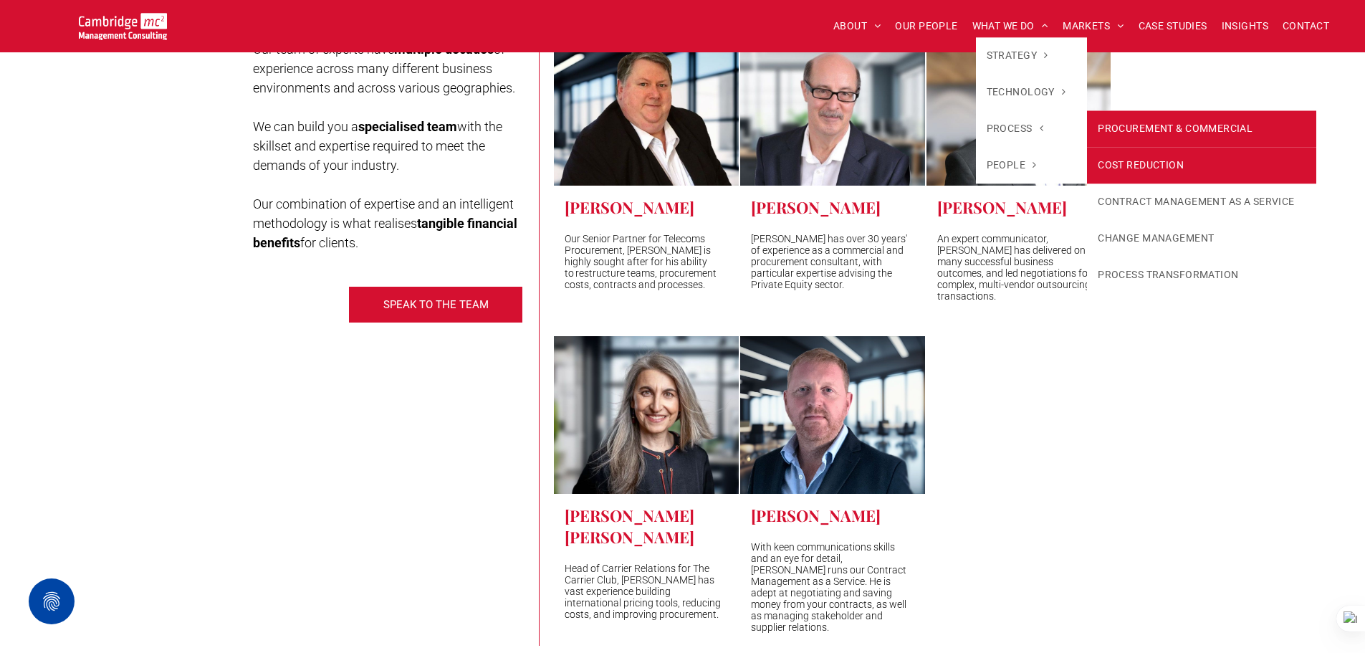
click at [1138, 160] on link "COST REDUCTION" at bounding box center [1201, 165] width 229 height 37
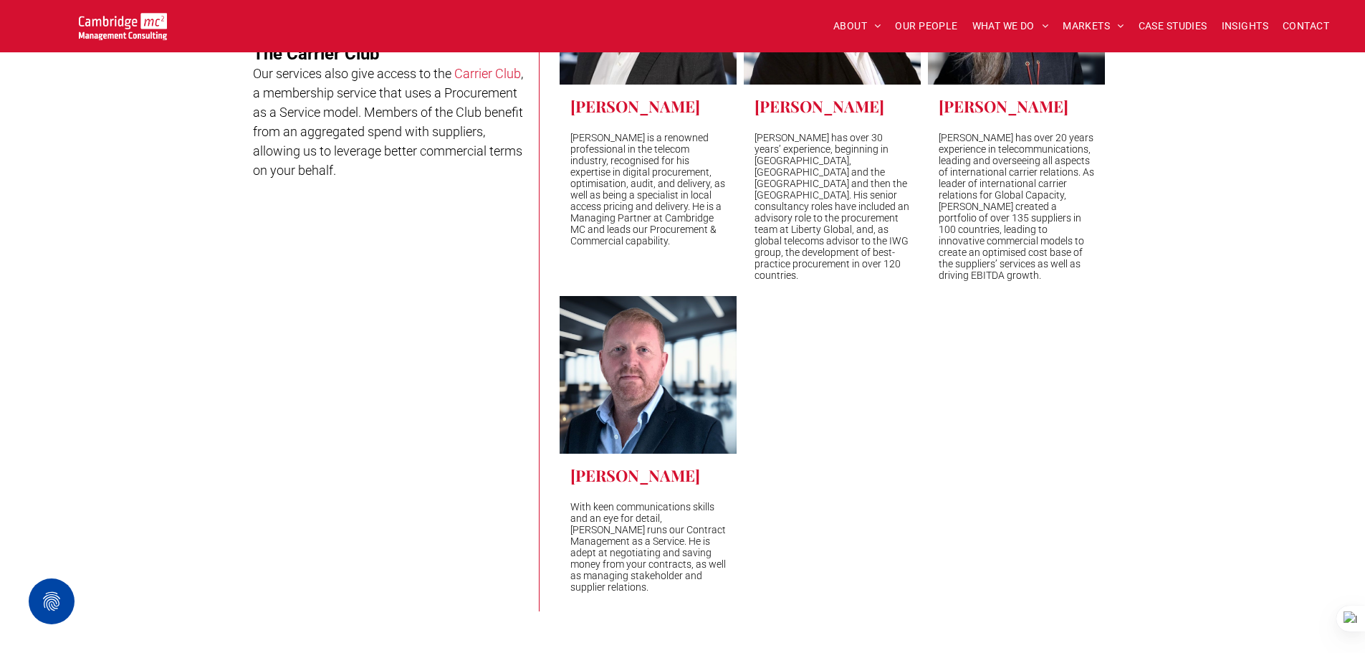
scroll to position [4155, 0]
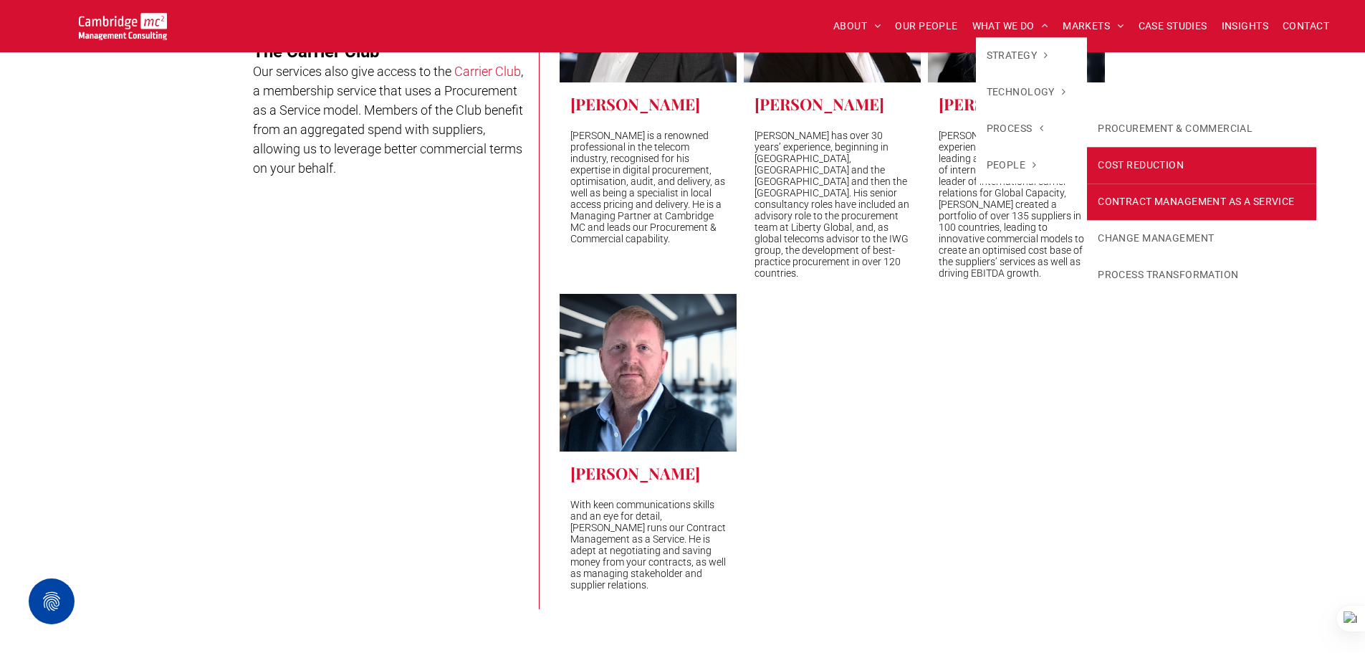
click at [1140, 193] on link "CONTRACT MANAGEMENT AS A SERVICE" at bounding box center [1201, 201] width 229 height 37
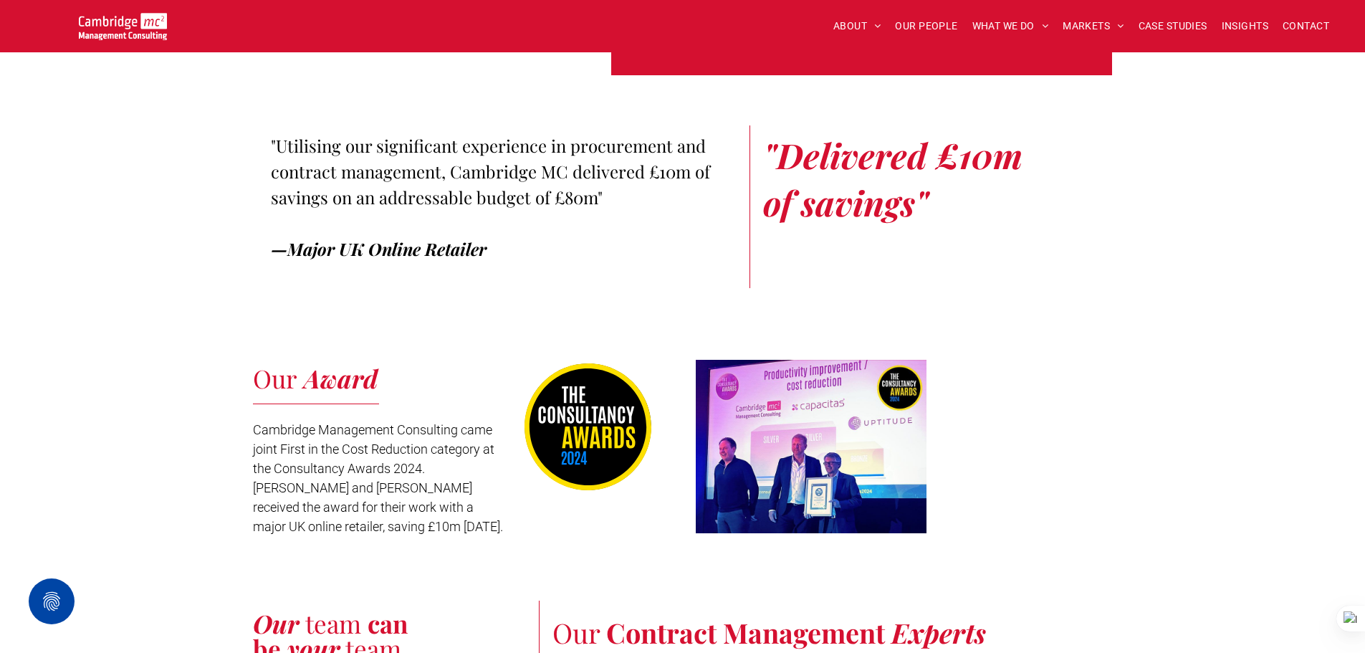
scroll to position [4370, 0]
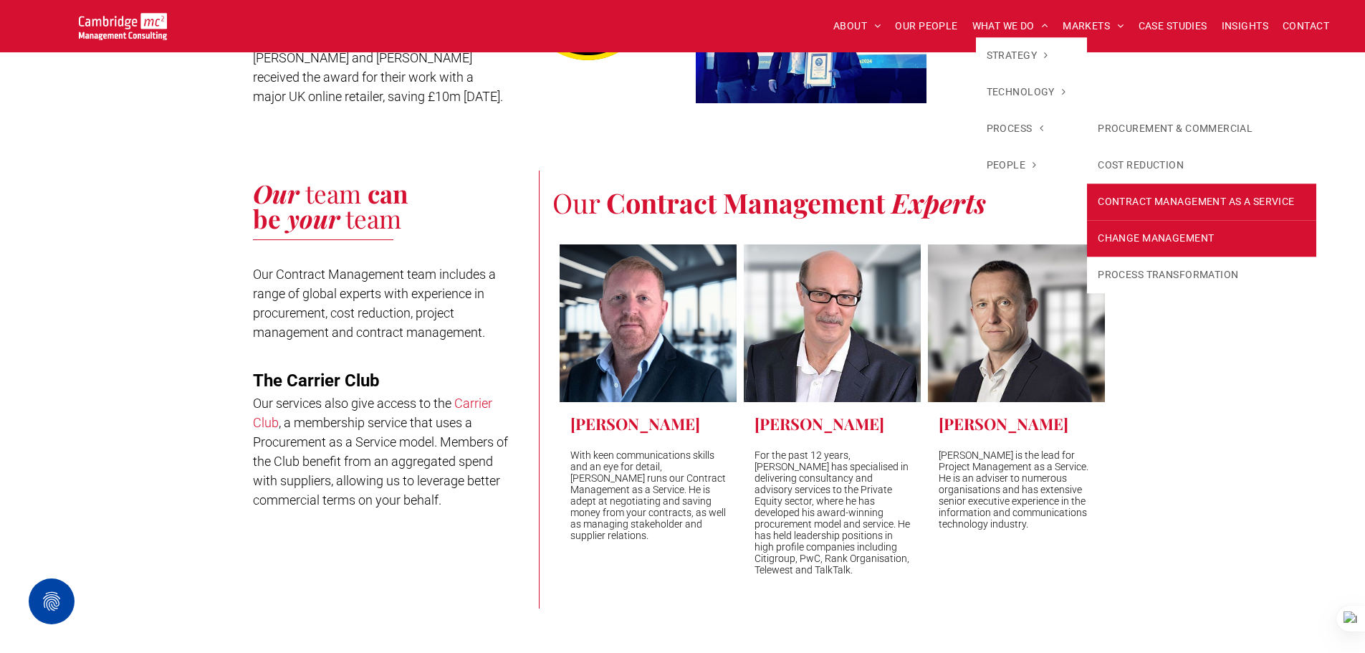
click at [1181, 226] on link "CHANGE MANAGEMENT" at bounding box center [1201, 238] width 229 height 37
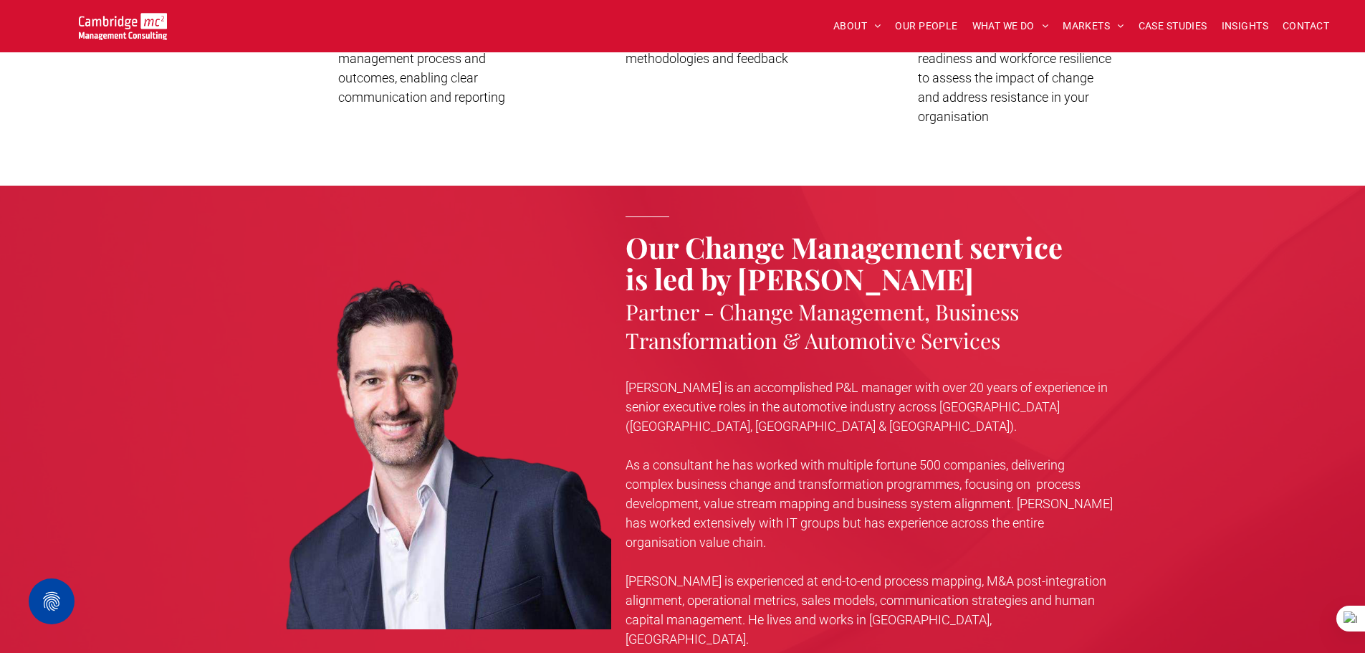
scroll to position [2937, 0]
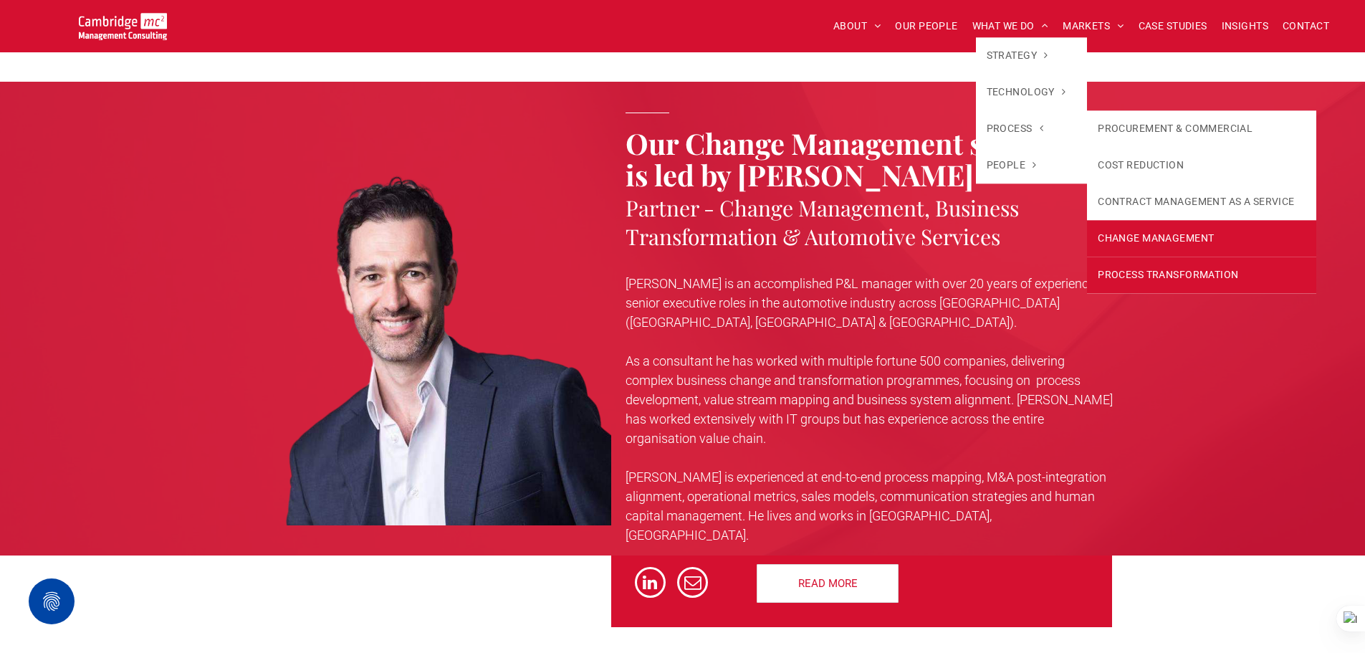
click at [1162, 280] on link "PROCESS TRANSFORMATION" at bounding box center [1201, 274] width 229 height 37
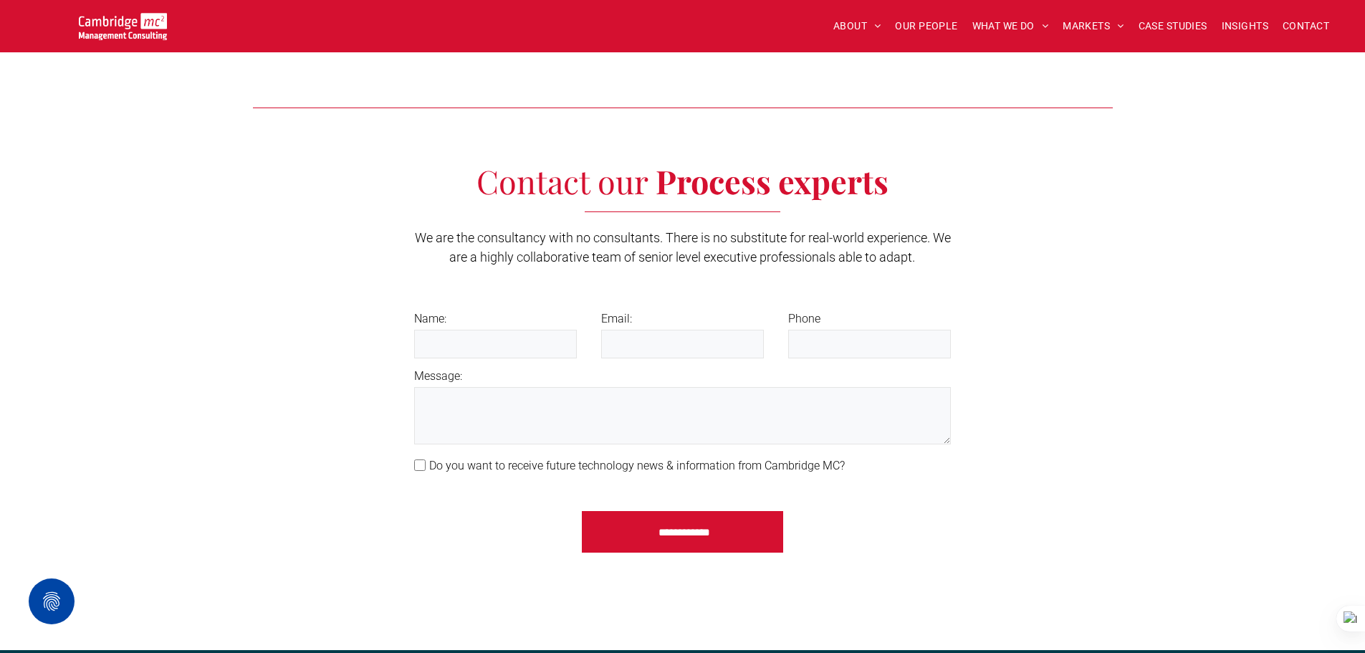
scroll to position [3797, 0]
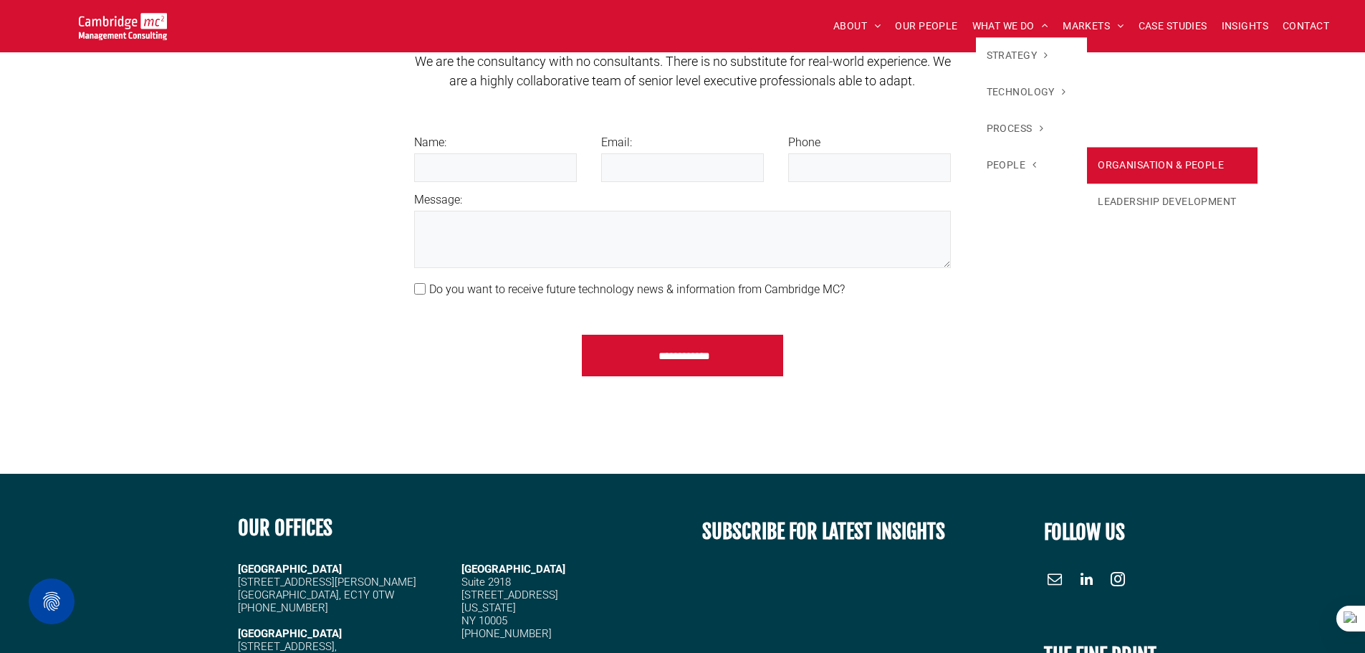
click at [1087, 162] on link "ORGANISATION & PEOPLE" at bounding box center [1172, 165] width 171 height 37
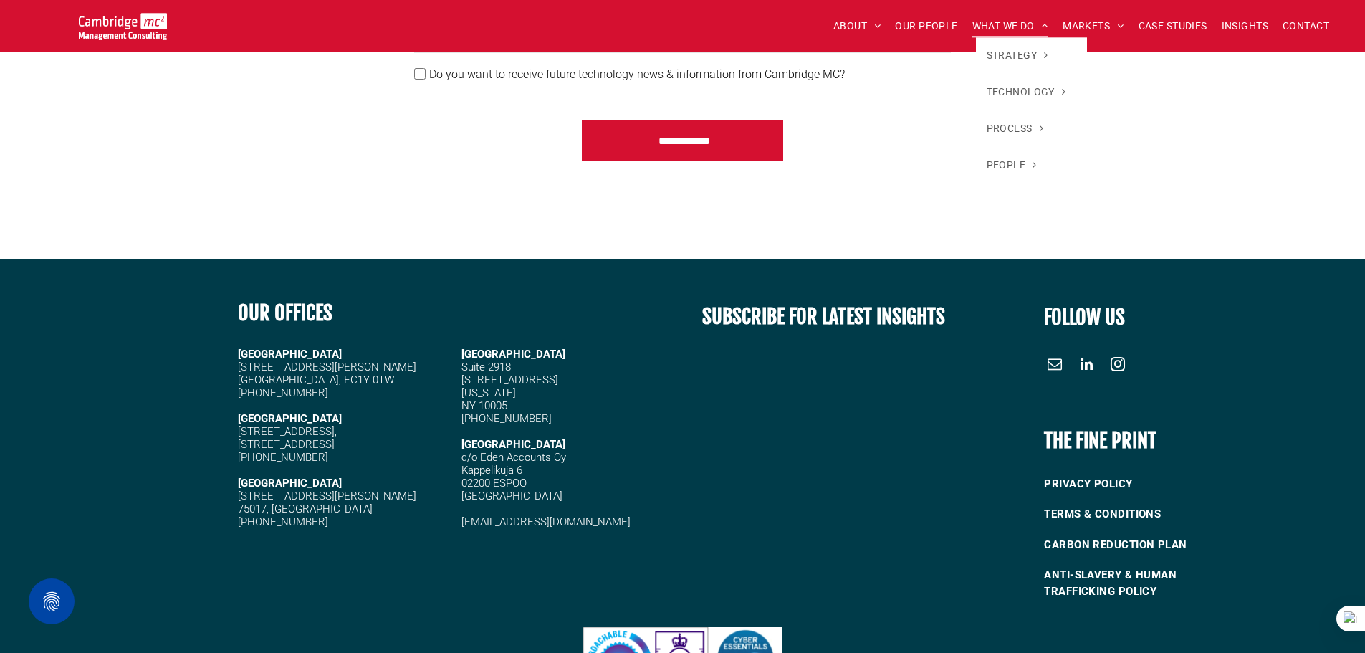
scroll to position [3430, 0]
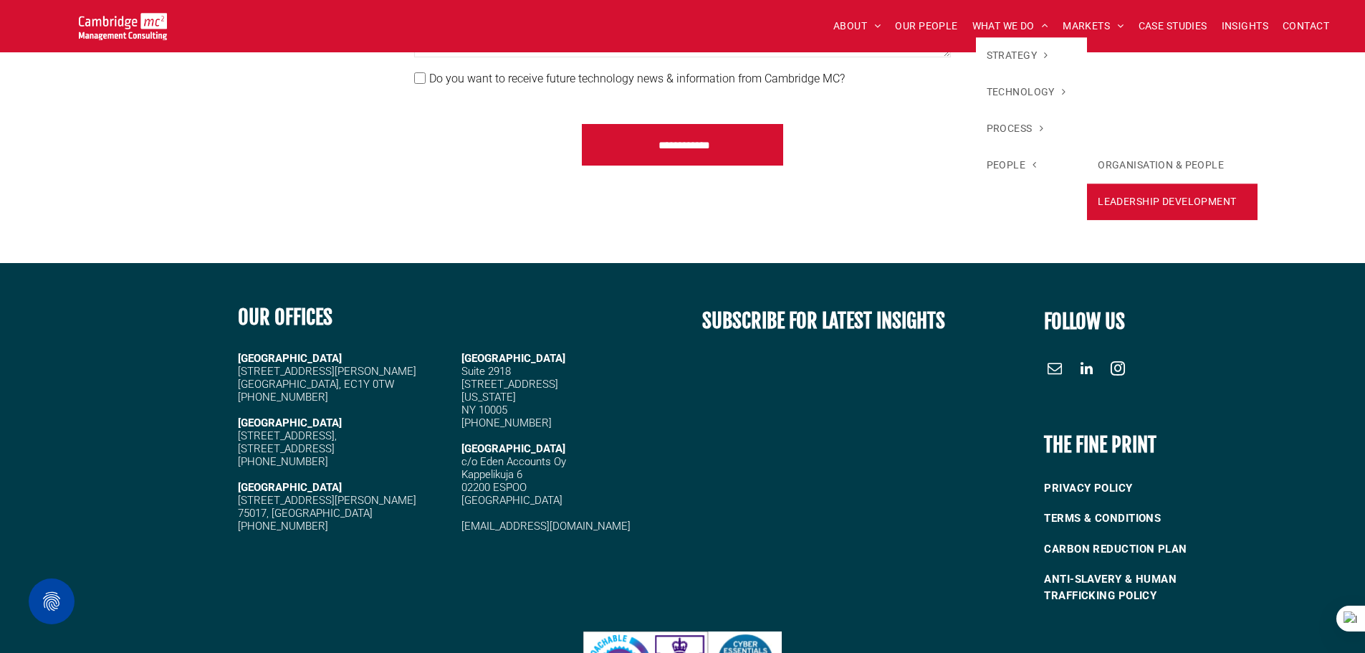
click at [1103, 202] on link "LEADERSHIP DEVELOPMENT" at bounding box center [1172, 201] width 171 height 37
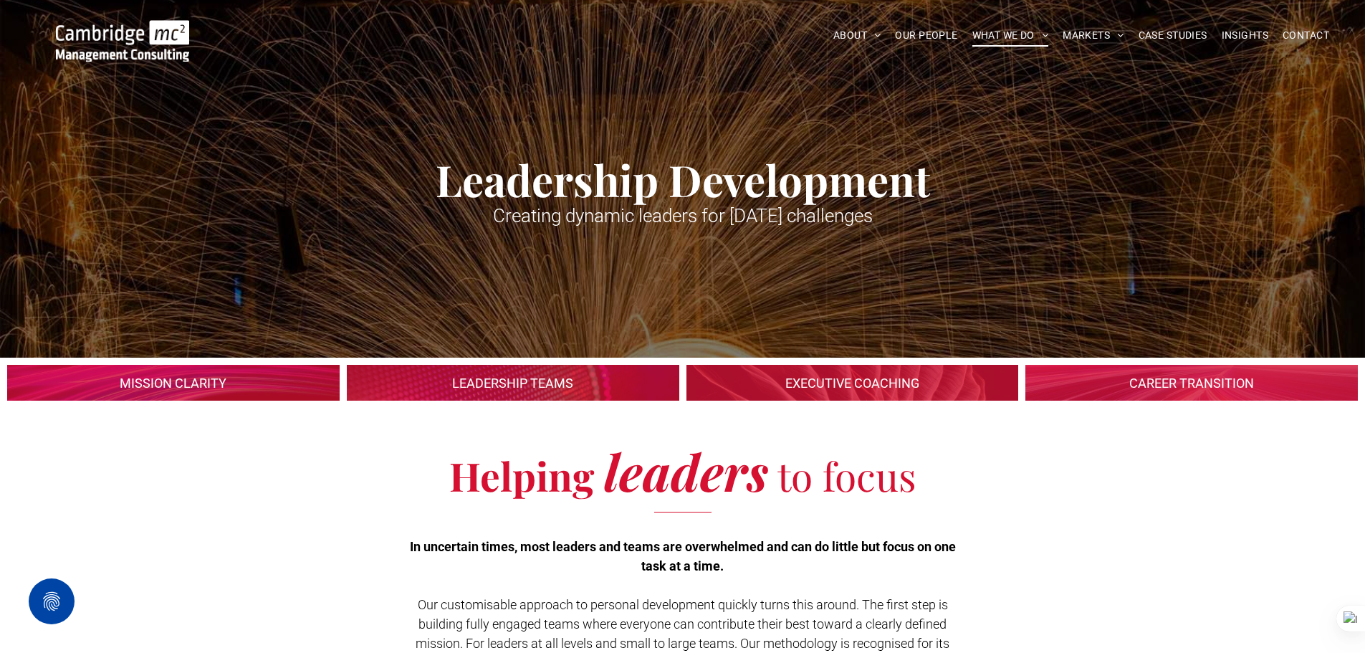
drag, startPoint x: 876, startPoint y: 215, endPoint x: 908, endPoint y: 232, distance: 36.5
click at [908, 232] on div "Leadership Development Creating dynamic leaders for today's challenges" at bounding box center [683, 197] width 860 height 94
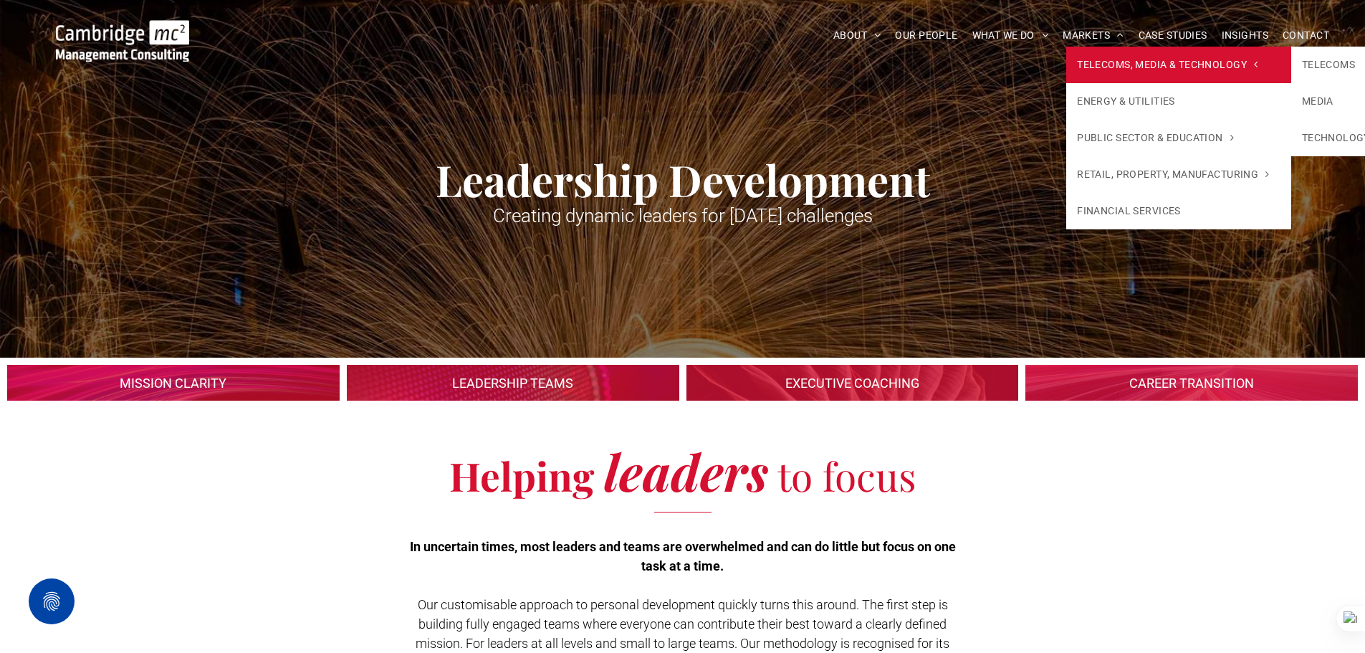
click at [1111, 57] on span "TELECOMS, MEDIA & TECHNOLOGY" at bounding box center [1167, 64] width 181 height 15
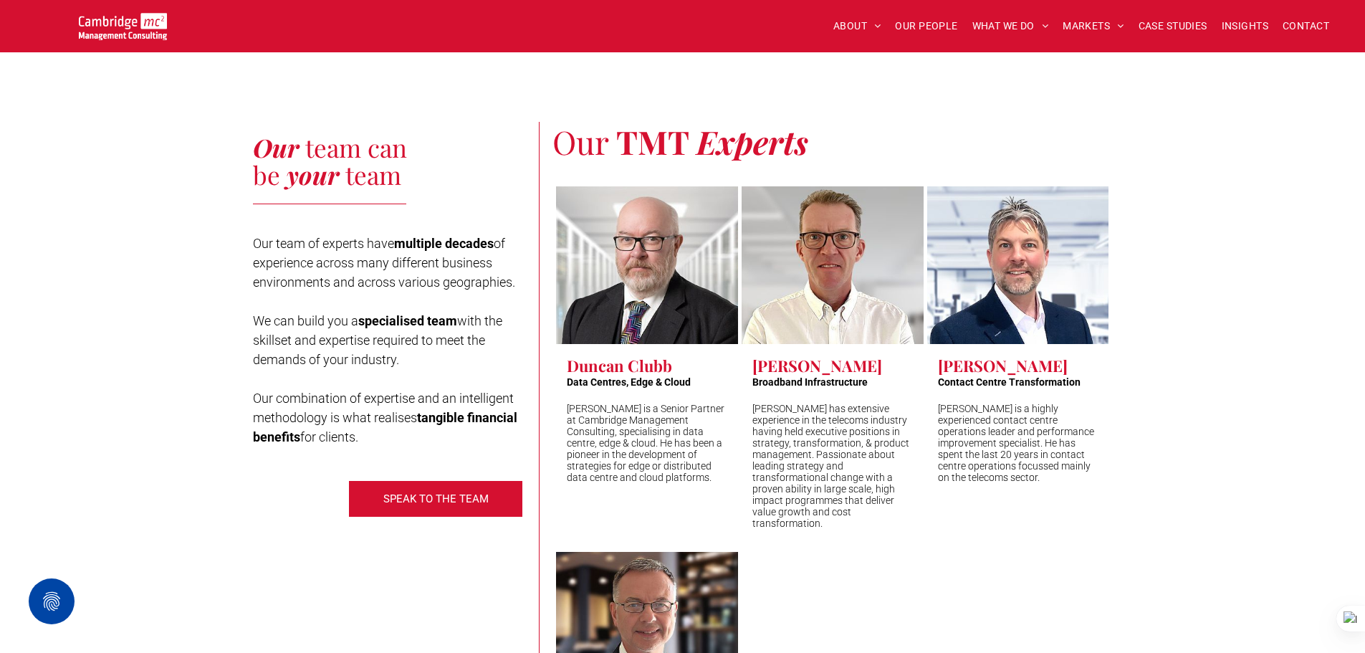
scroll to position [4227, 0]
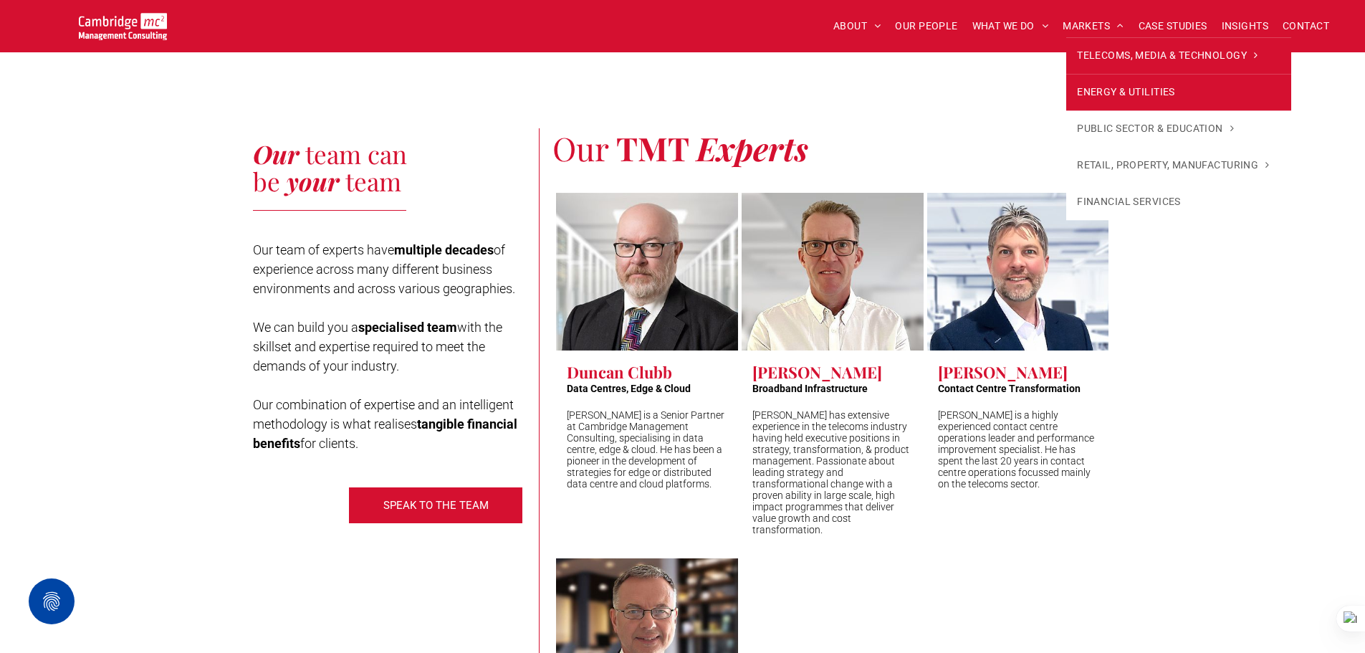
click at [1123, 92] on span "ENERGY & UTILITIES" at bounding box center [1126, 92] width 98 height 15
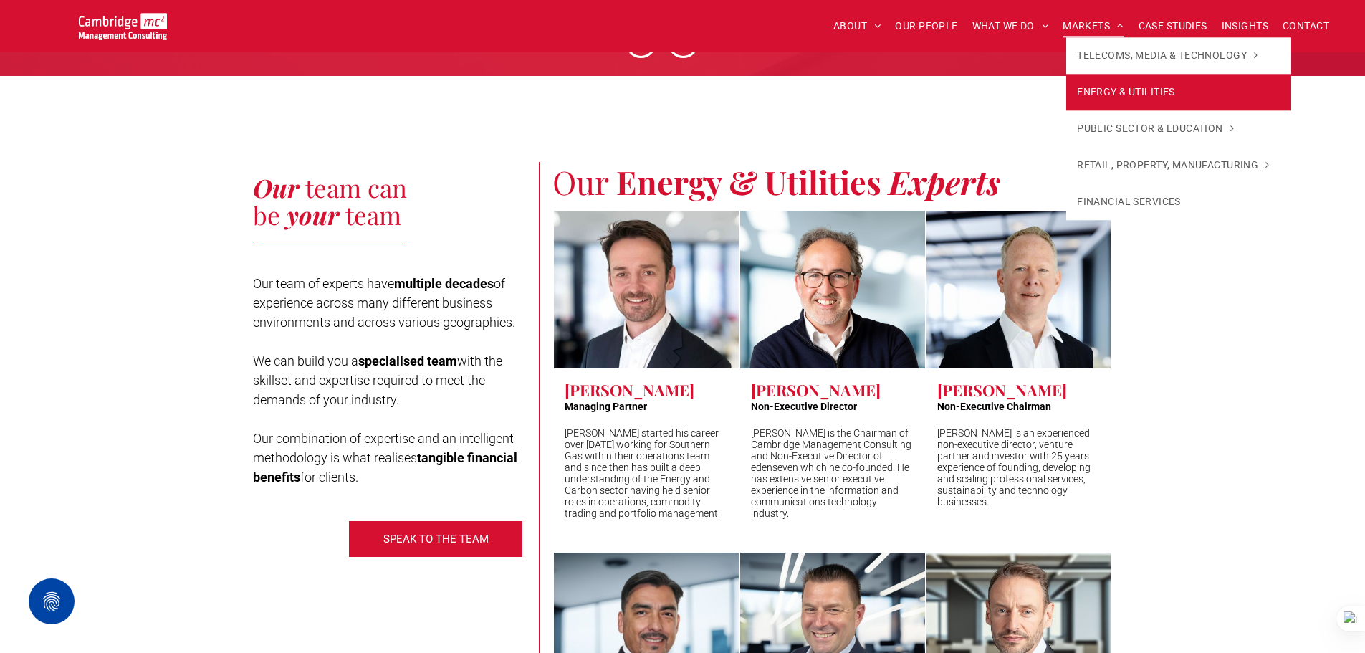
scroll to position [4012, 0]
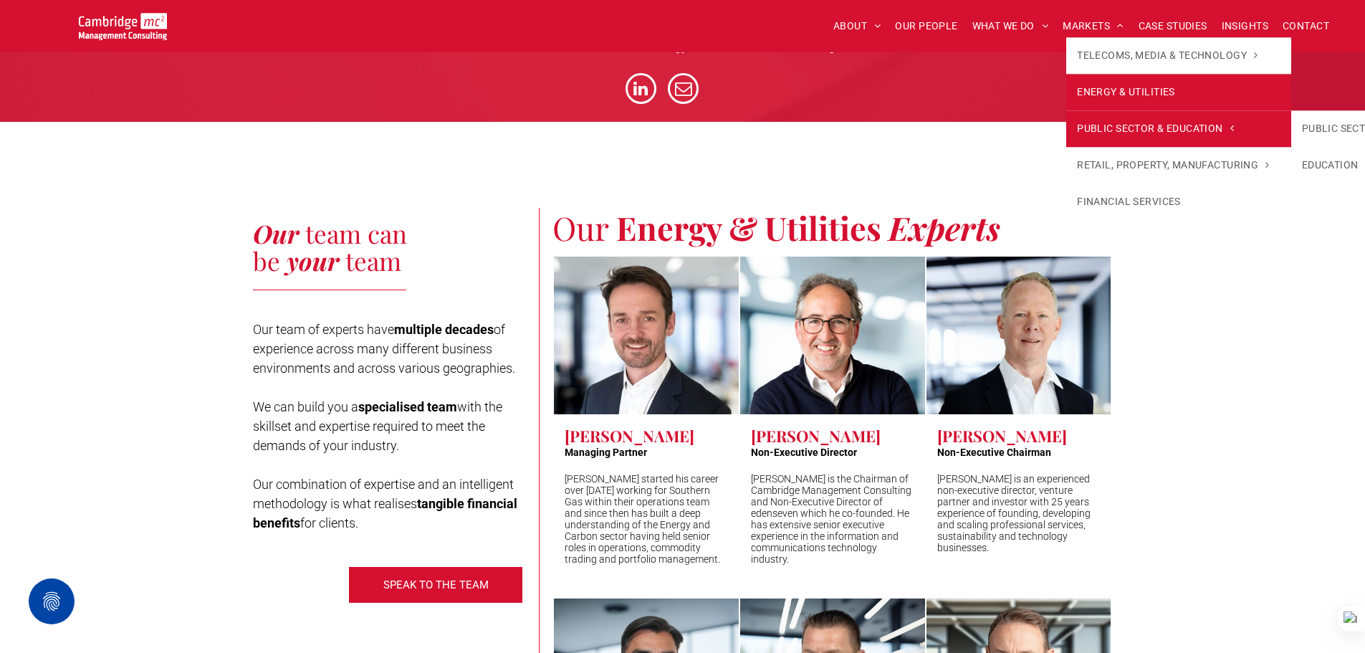
click at [1121, 119] on link "PUBLIC SECTOR & EDUCATION" at bounding box center [1178, 128] width 224 height 37
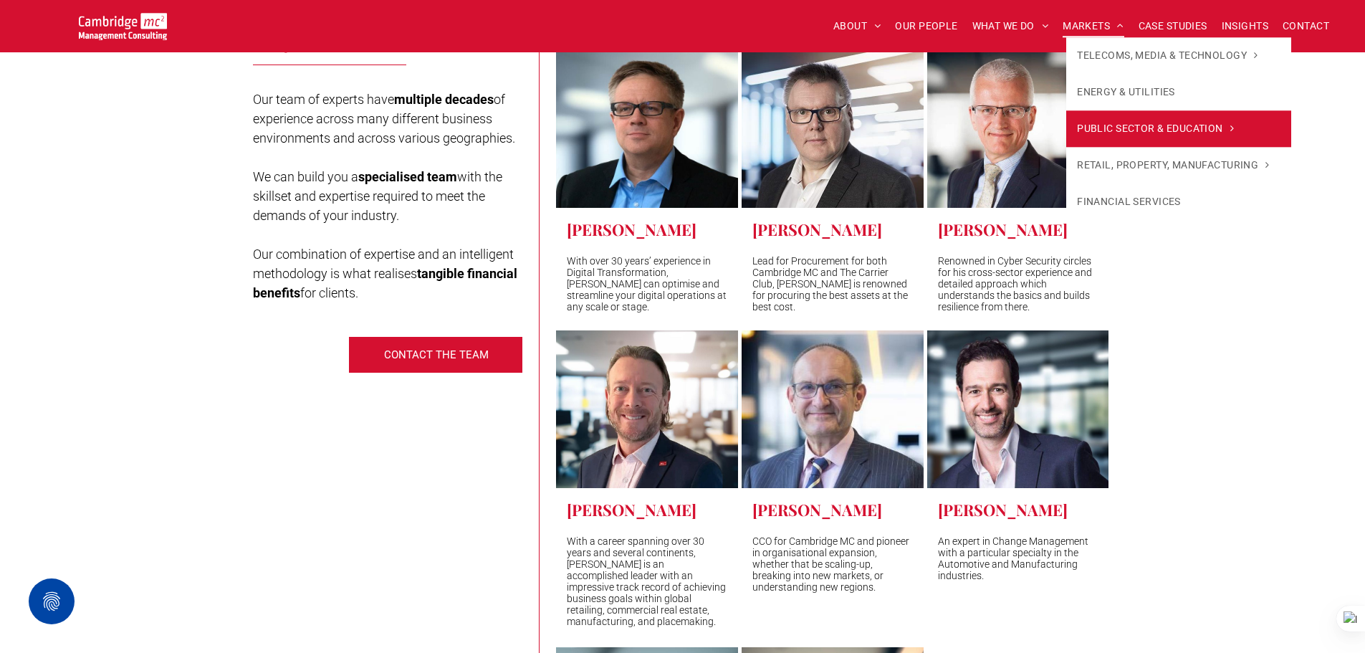
scroll to position [5087, 0]
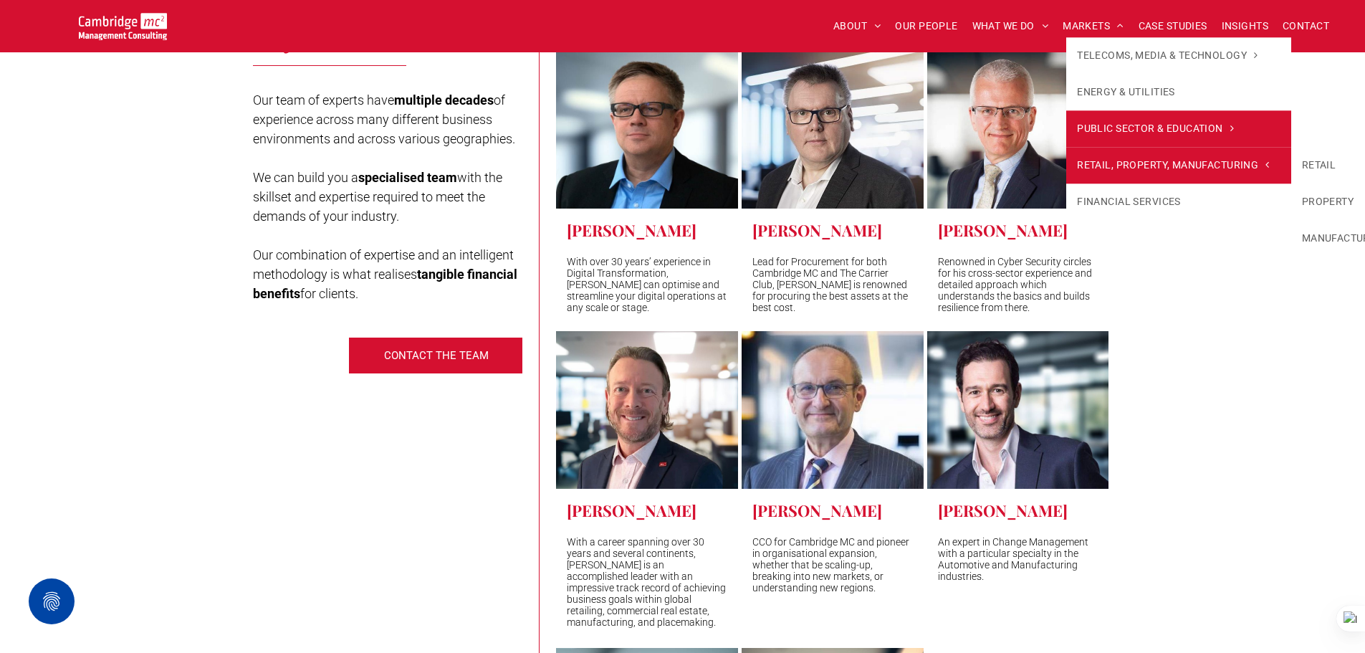
click at [1118, 181] on link "RETAIL, PROPERTY, MANUFACTURING" at bounding box center [1178, 165] width 224 height 37
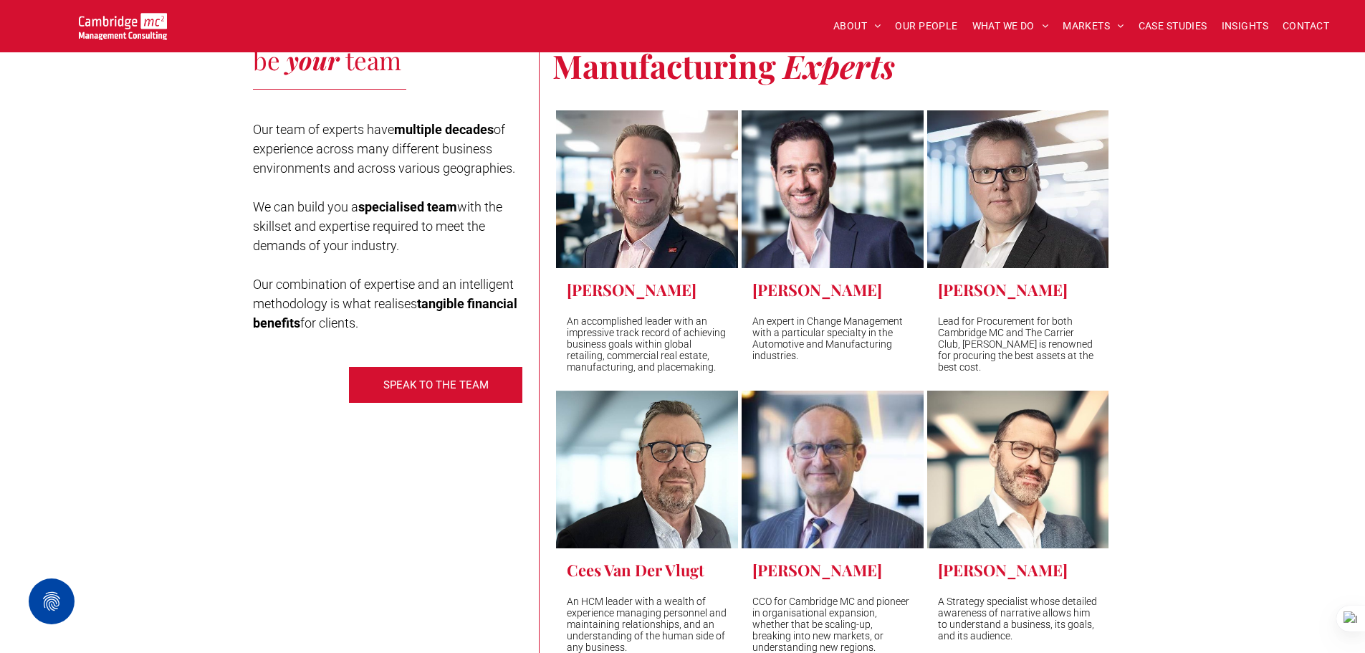
scroll to position [3683, 0]
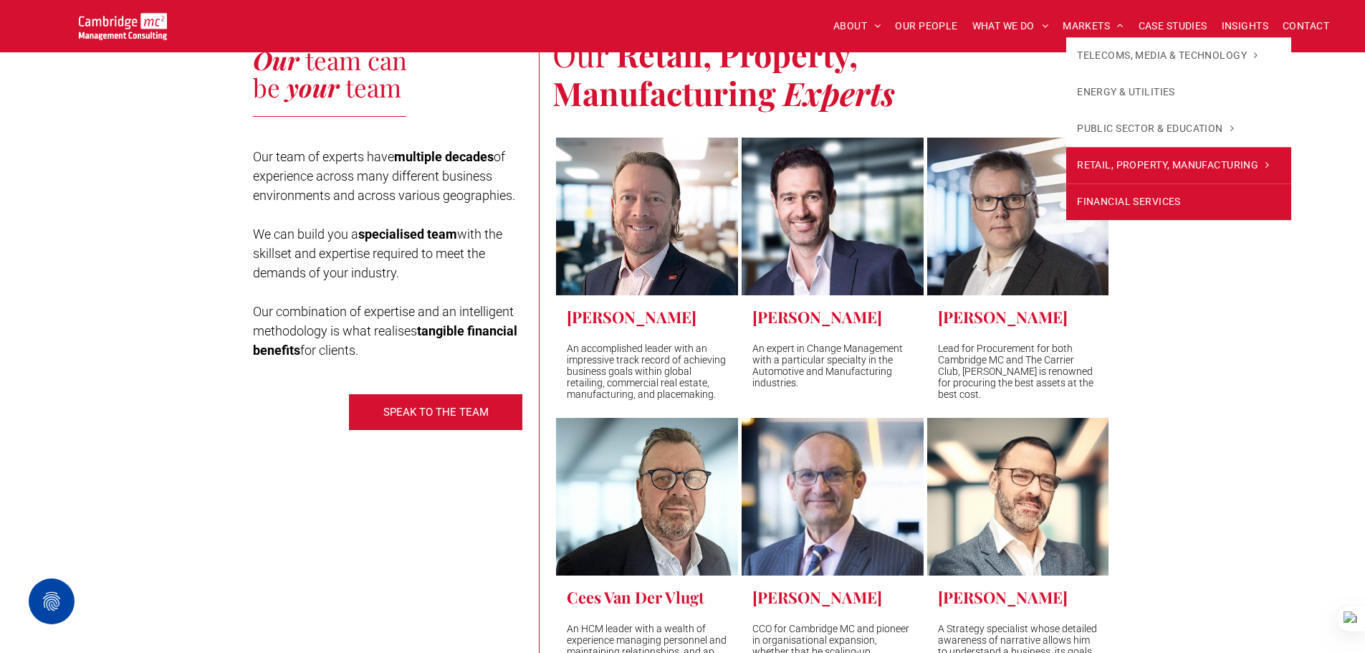
click at [1108, 193] on link "FINANCIAL SERVICES" at bounding box center [1178, 201] width 224 height 37
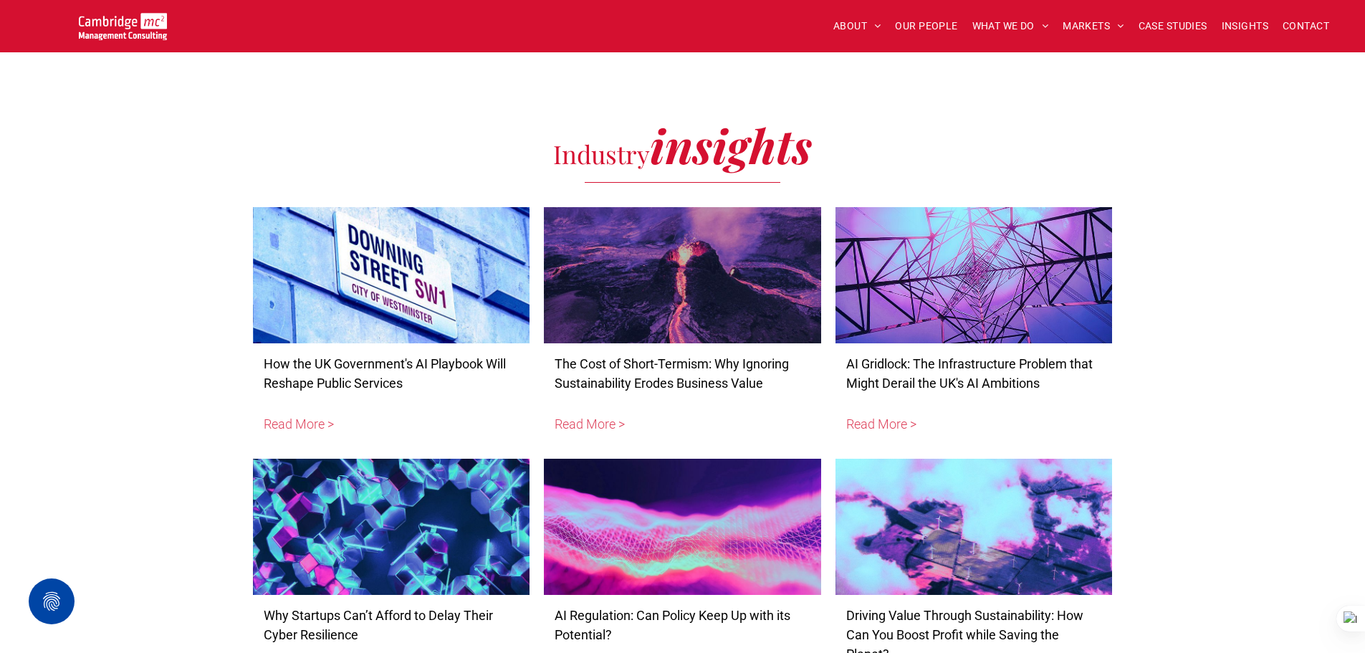
scroll to position [4729, 0]
